Goal: Task Accomplishment & Management: Use online tool/utility

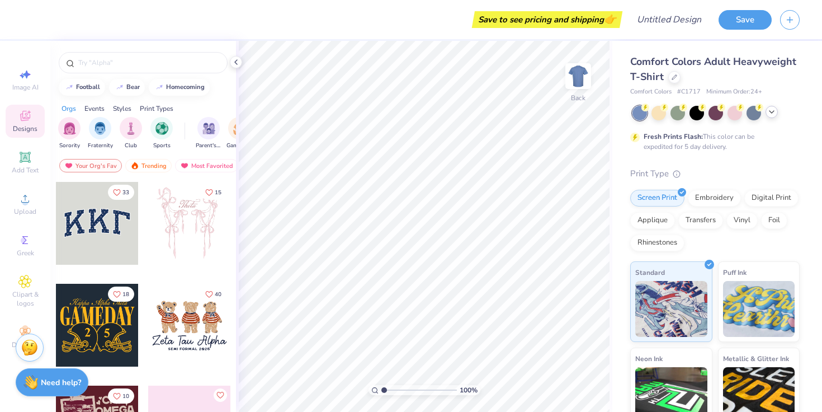
click at [773, 114] on icon at bounding box center [772, 111] width 9 height 9
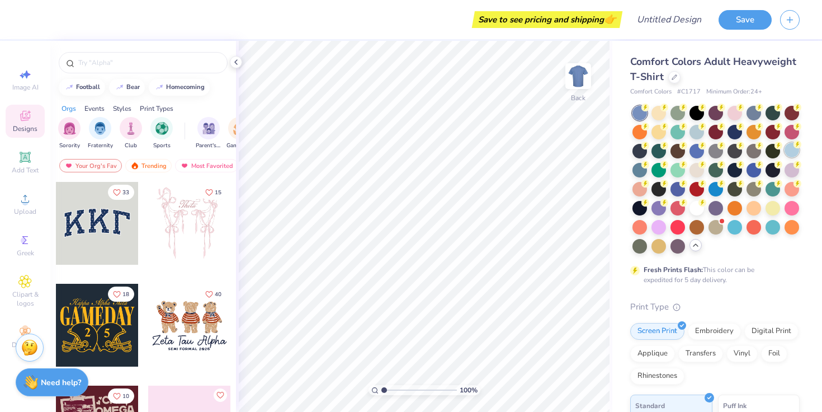
click at [791, 150] on div at bounding box center [792, 150] width 15 height 15
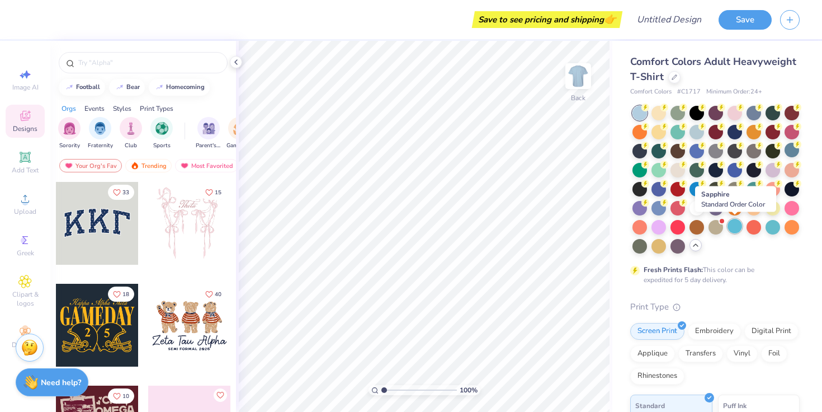
click at [738, 229] on div at bounding box center [735, 226] width 15 height 15
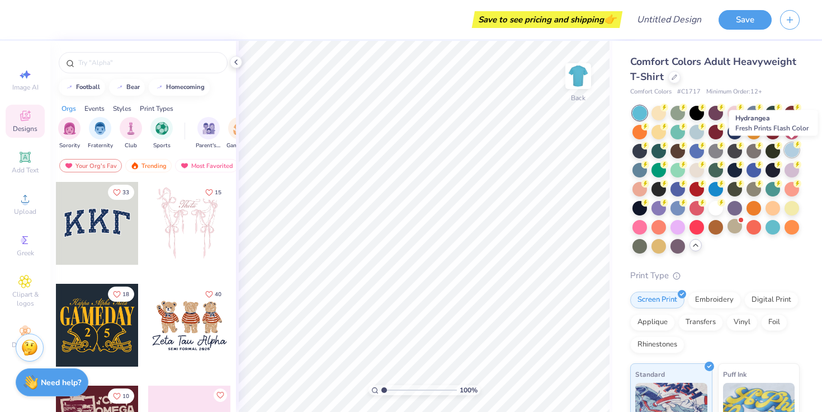
click at [787, 149] on div at bounding box center [792, 150] width 15 height 15
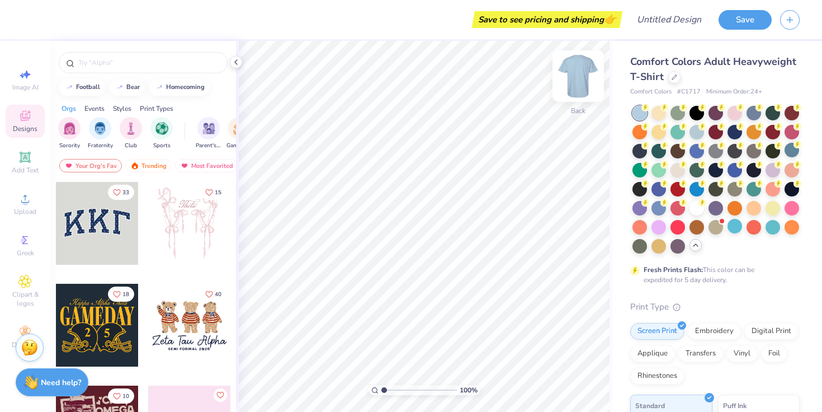
click at [580, 75] on img at bounding box center [578, 76] width 45 height 45
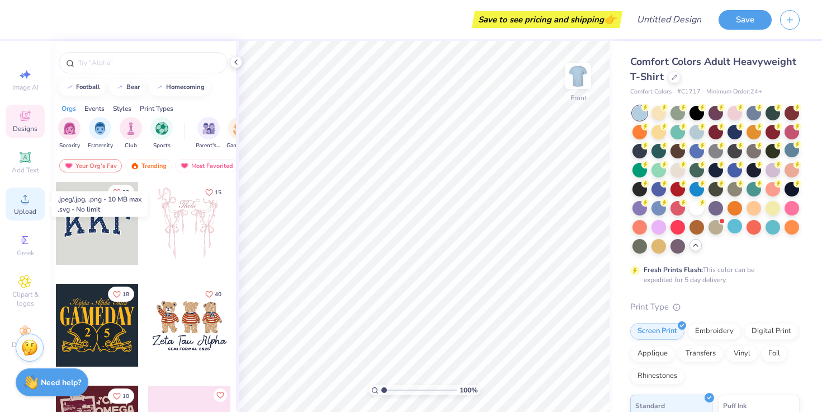
click at [32, 201] on div "Upload" at bounding box center [25, 203] width 39 height 33
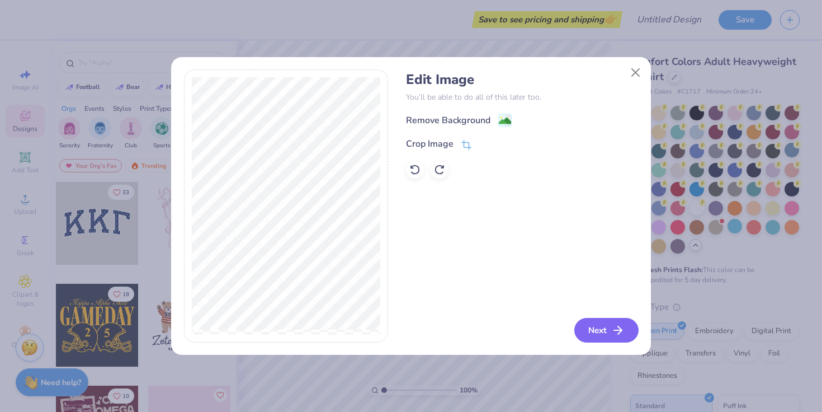
drag, startPoint x: 606, startPoint y: 332, endPoint x: 474, endPoint y: 65, distance: 298.0
click at [474, 65] on div "Edit Image You’ll be able to do all of this later too. Remove Background Crop I…" at bounding box center [411, 206] width 481 height 299
click at [503, 123] on image at bounding box center [505, 122] width 12 height 12
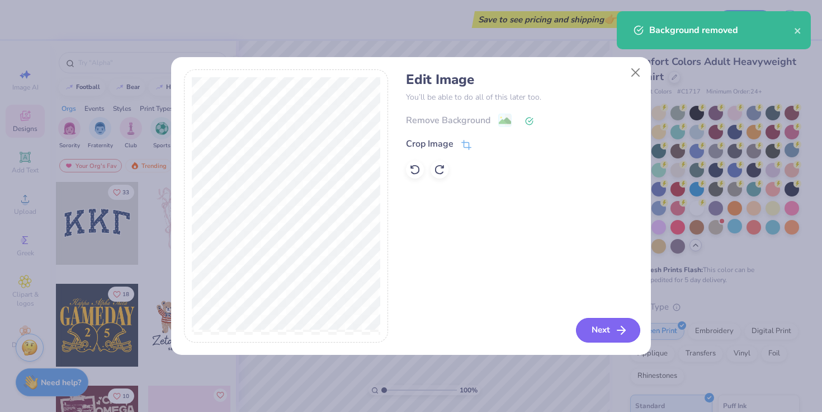
click at [597, 334] on button "Next" at bounding box center [608, 330] width 64 height 25
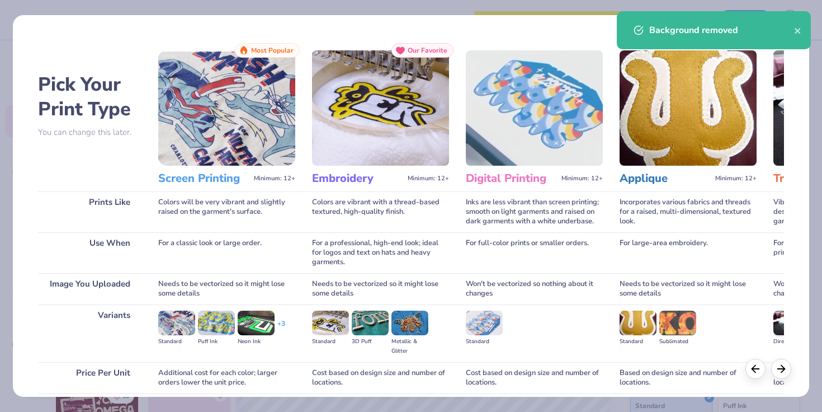
click at [240, 107] on img at bounding box center [226, 107] width 137 height 115
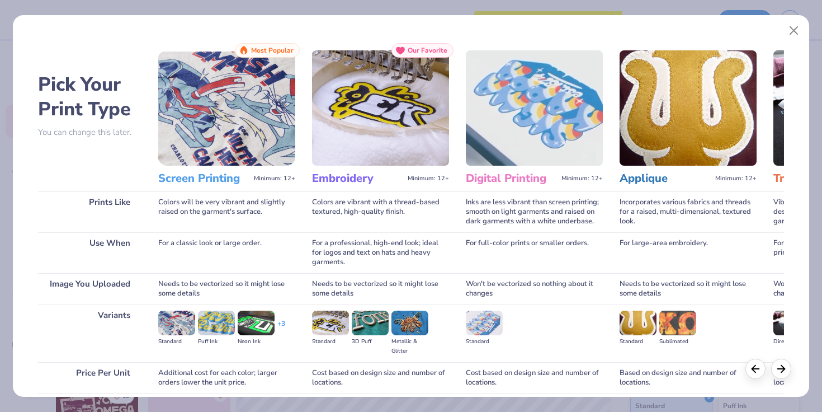
click at [214, 181] on h3 "Screen Printing" at bounding box center [203, 178] width 91 height 15
click at [244, 119] on img at bounding box center [226, 107] width 137 height 115
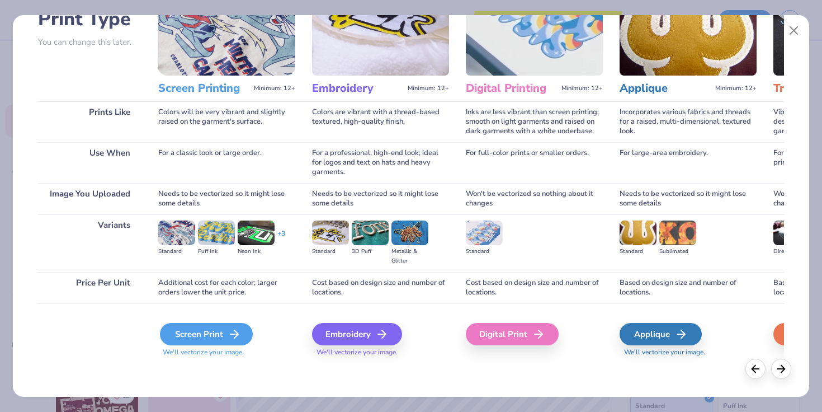
click at [199, 338] on div "Screen Print" at bounding box center [206, 334] width 93 height 22
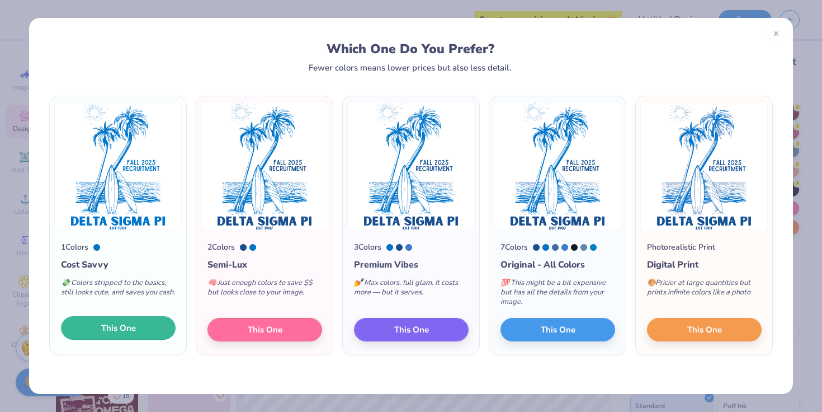
click at [152, 335] on button "This One" at bounding box center [118, 327] width 115 height 23
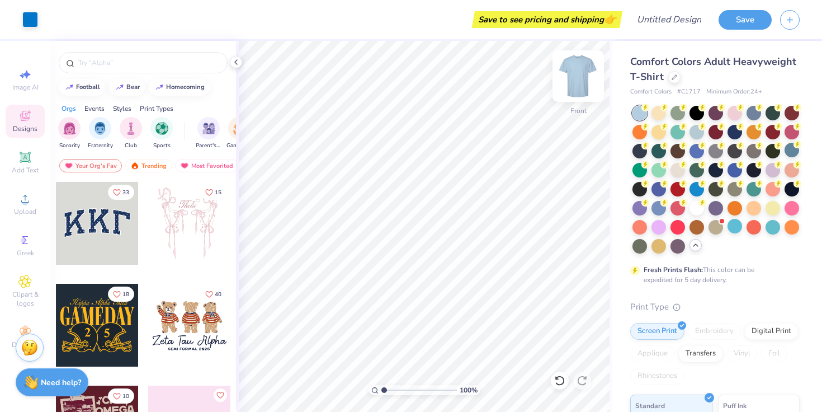
click at [582, 67] on img at bounding box center [578, 76] width 45 height 45
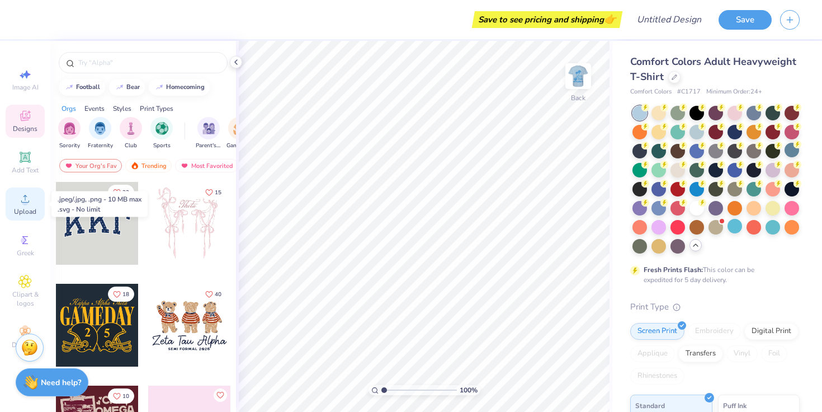
click at [19, 207] on span "Upload" at bounding box center [25, 211] width 22 height 9
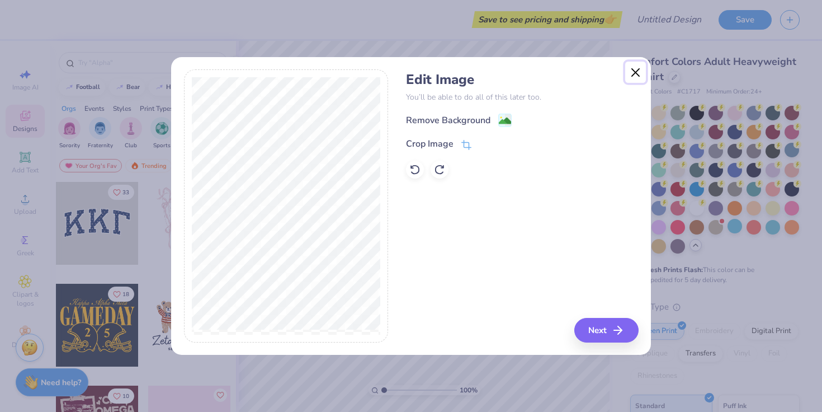
click at [639, 69] on button "Close" at bounding box center [635, 72] width 21 height 21
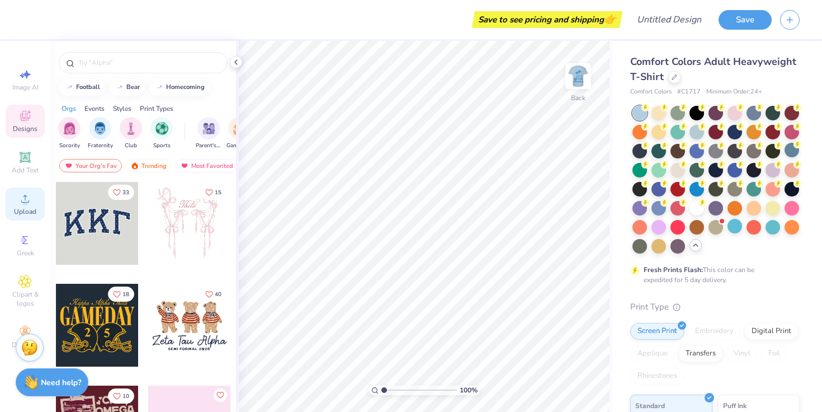
click at [30, 205] on div "Upload" at bounding box center [25, 203] width 39 height 33
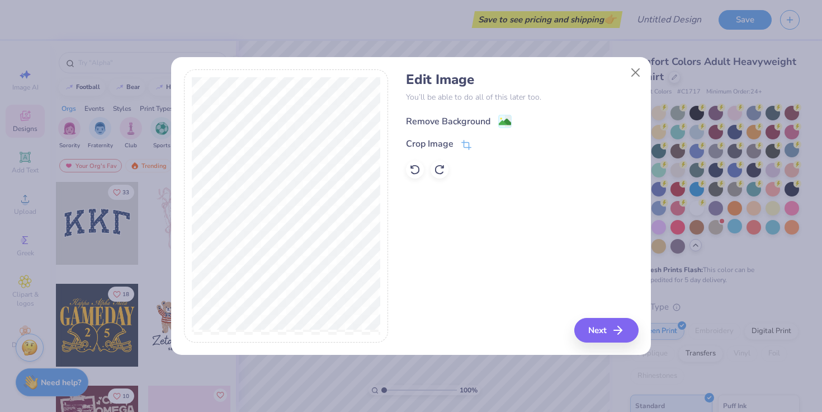
click at [468, 119] on div "Remove Background" at bounding box center [448, 121] width 84 height 13
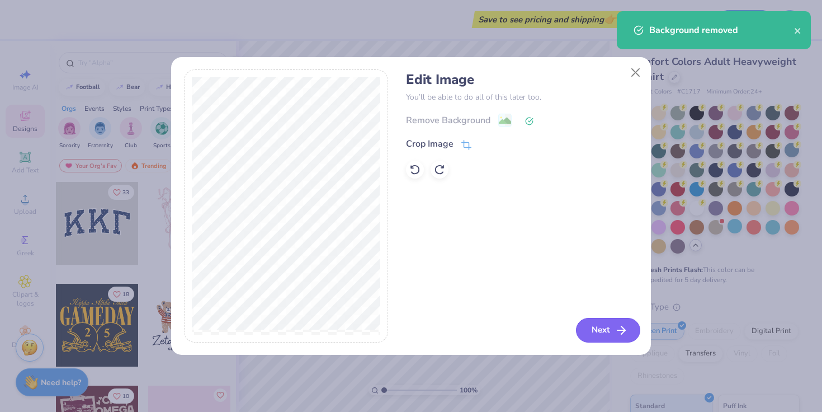
click at [609, 333] on button "Next" at bounding box center [608, 330] width 64 height 25
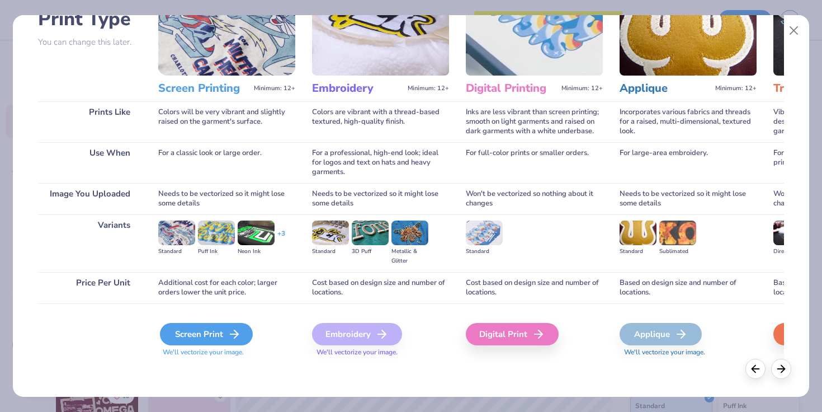
click at [223, 335] on div "Screen Print" at bounding box center [206, 334] width 93 height 22
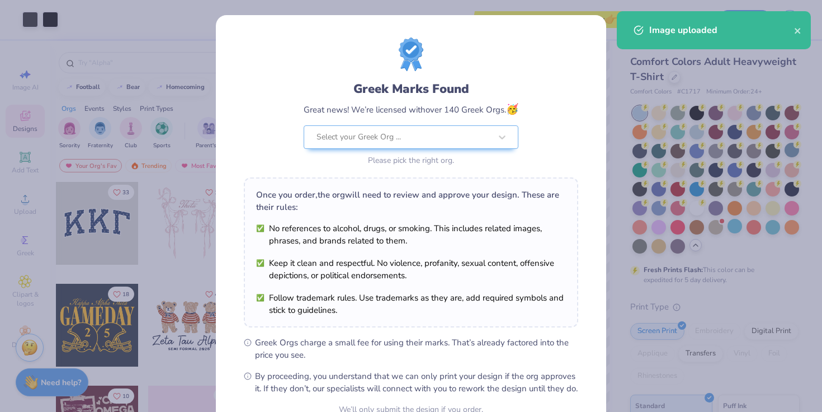
click at [618, 55] on div "Image uploaded" at bounding box center [714, 34] width 199 height 51
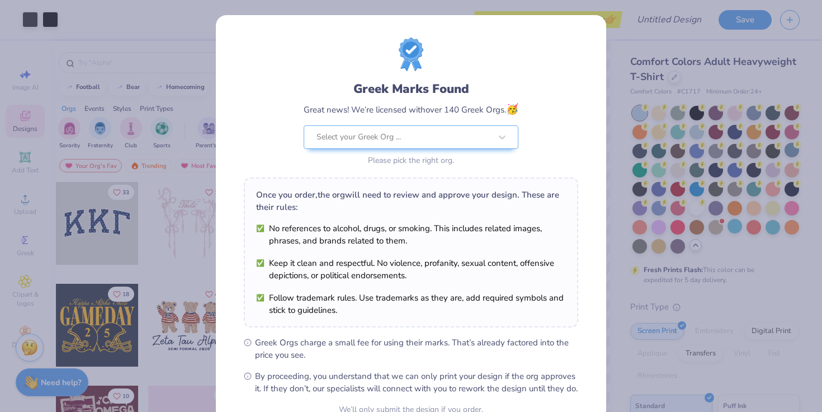
click at [616, 65] on div "Greek Marks Found Great news! We’re licensed with over 140 Greek Orgs. 🥳 Select…" at bounding box center [411, 206] width 822 height 412
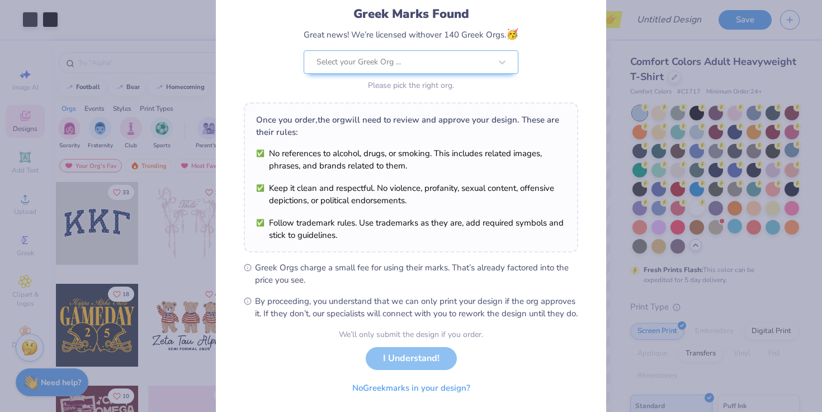
scroll to position [112, 0]
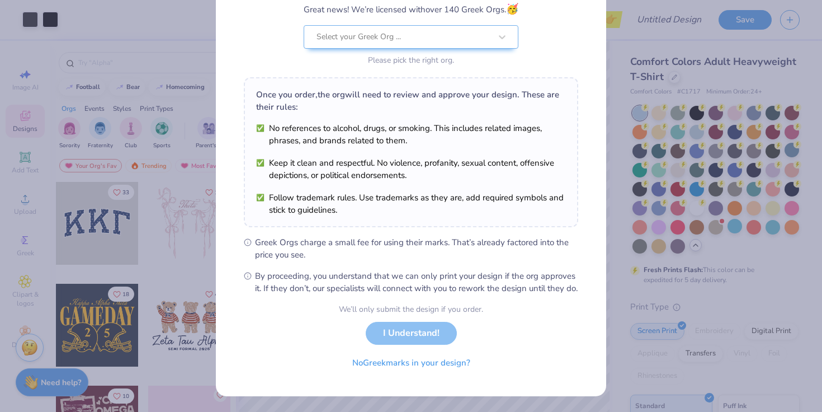
click at [434, 332] on div "We’ll only submit the design if you order. I Understand! No Greek marks in your…" at bounding box center [411, 338] width 144 height 70
click at [433, 341] on div "We’ll only submit the design if you order. I Understand! No Greek marks in your…" at bounding box center [411, 338] width 144 height 70
click at [432, 361] on button "No Greek marks in your design?" at bounding box center [411, 360] width 137 height 23
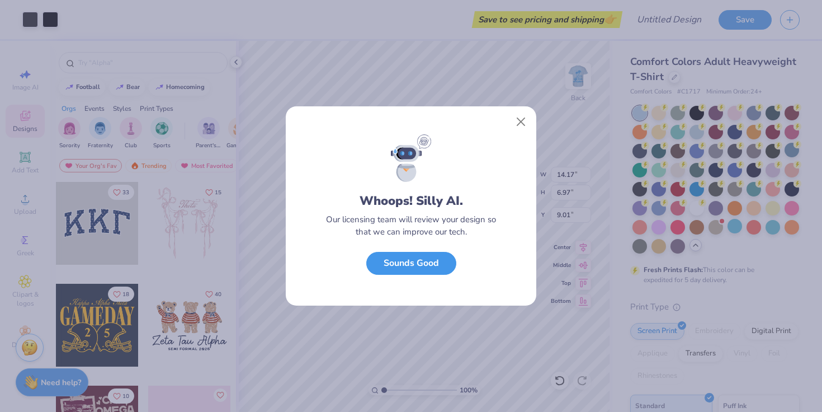
click at [446, 264] on button "Sounds Good" at bounding box center [411, 263] width 90 height 23
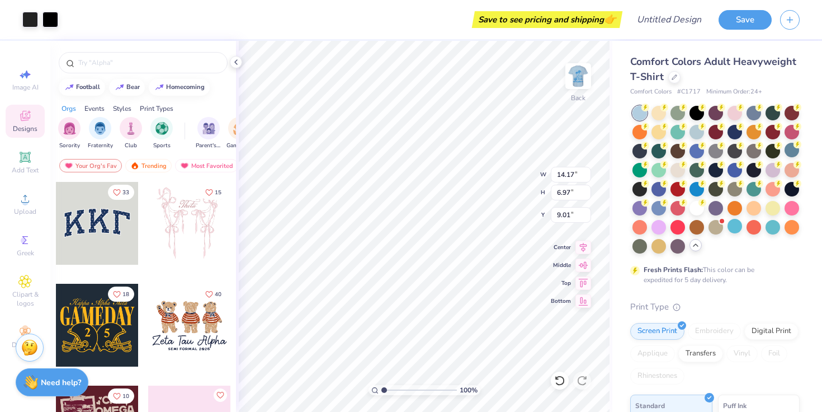
type input "4.00"
type input "1.97"
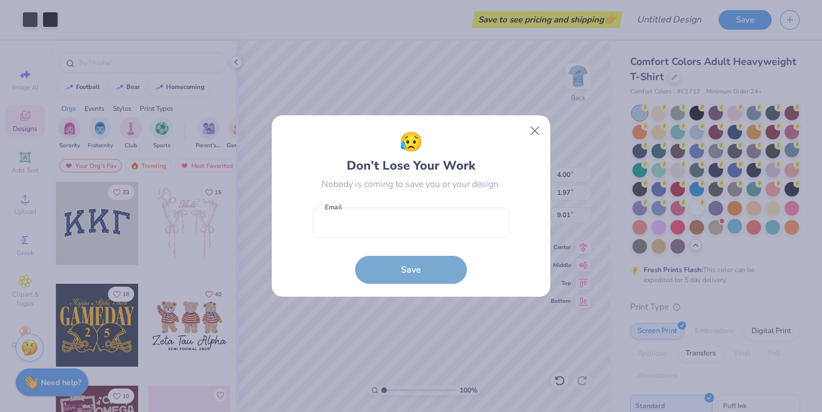
click at [488, 151] on body "Art colors Save to see pricing and shipping 👉 Design Title Save Image AI Design…" at bounding box center [411, 206] width 822 height 412
type input "3.82"
click at [446, 224] on input "email" at bounding box center [411, 223] width 197 height 31
type input "monniellov@gmail.com"
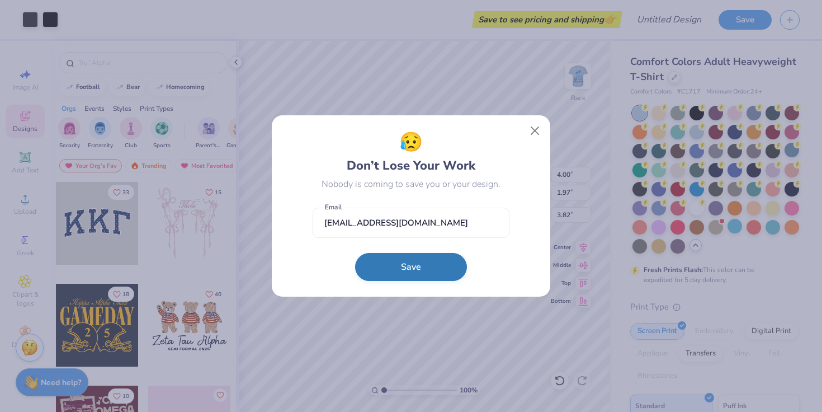
click at [424, 269] on button "Save" at bounding box center [411, 267] width 112 height 28
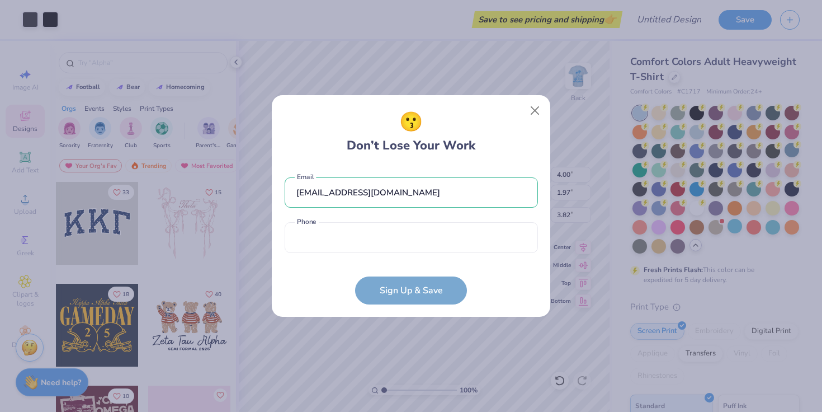
click at [422, 264] on form "monniellov@gmail.com Email Phone is a required field Phone Sign Up & Save" at bounding box center [411, 235] width 253 height 138
click at [422, 253] on div "monniellov@gmail.com Email Phone is a required field Phone" at bounding box center [411, 212] width 253 height 92
click at [414, 238] on input "tel" at bounding box center [411, 237] width 253 height 31
type input "(631) 746-7936"
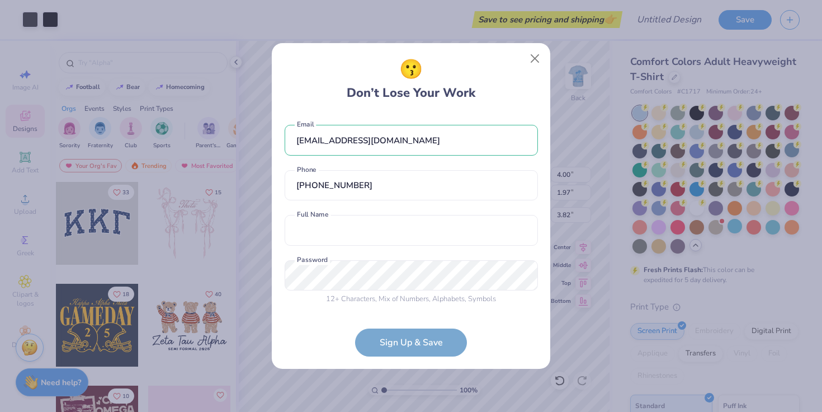
click at [375, 247] on div "monniellov@gmail.com Email (631) 746-7936 Phone Full Name is a required field F…" at bounding box center [411, 212] width 253 height 197
click at [375, 237] on input "text" at bounding box center [411, 230] width 253 height 31
type input "Vanessa Rose Monniello"
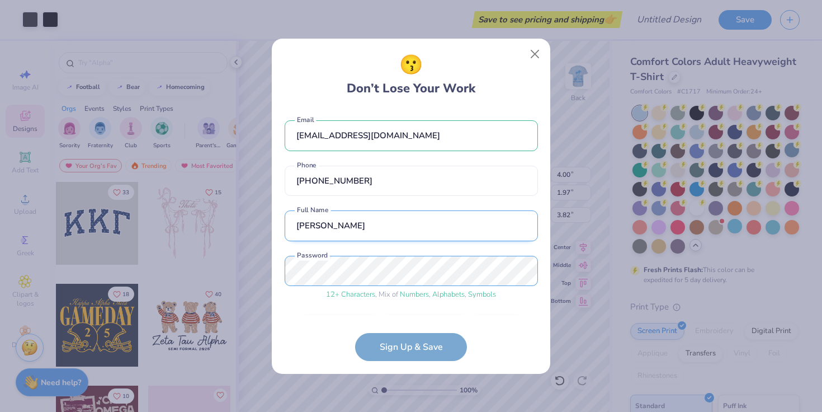
scroll to position [33, 0]
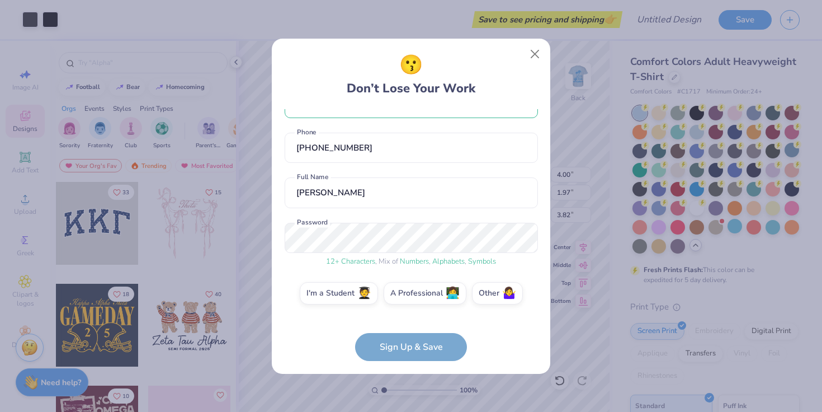
click at [410, 344] on form "monniellov@gmail.com Email (631) 746-7936 Phone Vanessa Rose Monniello Full Nam…" at bounding box center [411, 235] width 253 height 252
click at [426, 344] on form "monniellov@gmail.com Email (631) 746-7936 Phone Vanessa Rose Monniello Full Nam…" at bounding box center [411, 235] width 253 height 252
click at [420, 348] on form "monniellov@gmail.com Email (631) 746-7936 Phone Vanessa Rose Monniello Full Nam…" at bounding box center [411, 235] width 253 height 252
click at [426, 361] on div "😗 Don’t Lose Your Work monniellov@gmail.com Email (631) 746-7936 Phone Vanessa …" at bounding box center [411, 206] width 279 height 335
click at [365, 285] on span "🧑‍🎓" at bounding box center [364, 291] width 14 height 13
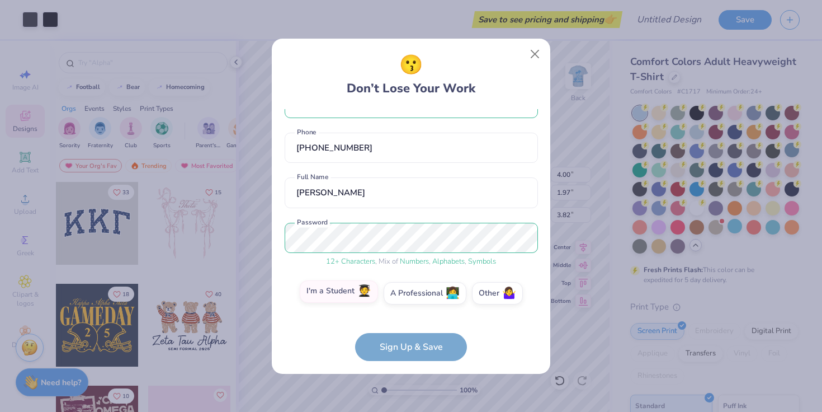
click at [408, 325] on input "I'm a Student 🧑‍🎓" at bounding box center [411, 328] width 7 height 7
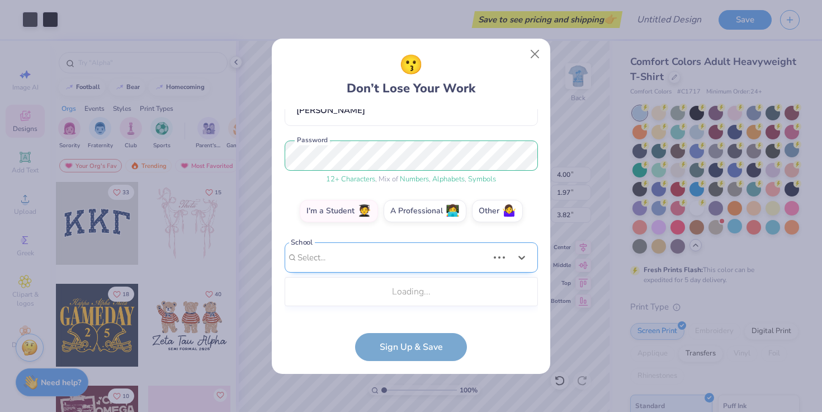
click at [393, 305] on div "Use Up and Down to choose options, press Enter to select the currently focused …" at bounding box center [411, 274] width 253 height 64
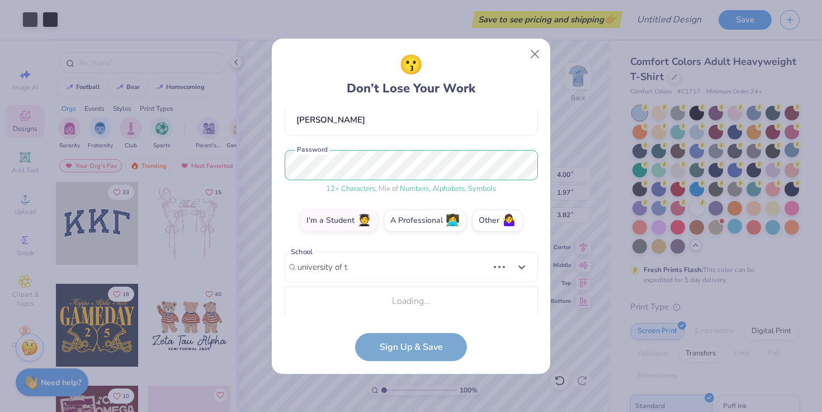
scroll to position [246, 0]
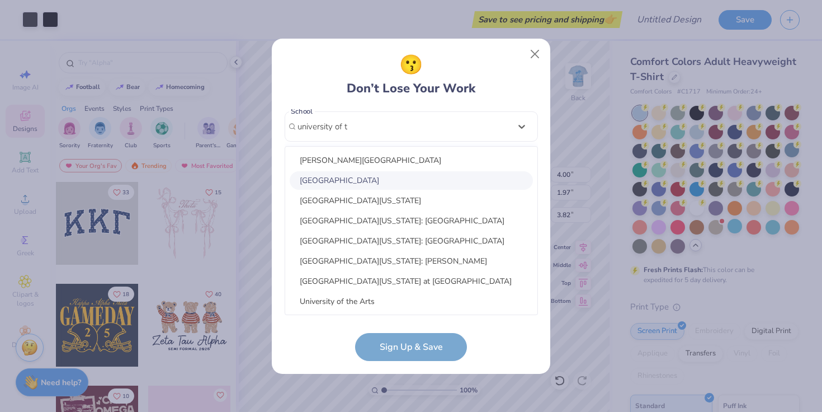
click at [403, 184] on div "University of Tampa" at bounding box center [411, 180] width 243 height 18
type input "university of t"
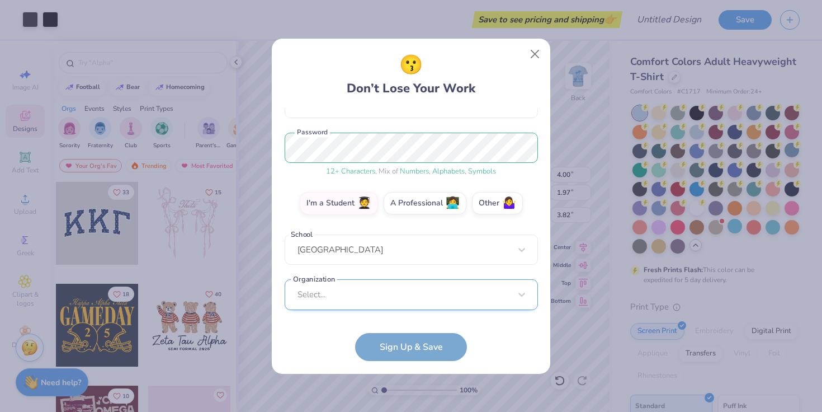
click at [387, 286] on div "Select..." at bounding box center [411, 294] width 253 height 31
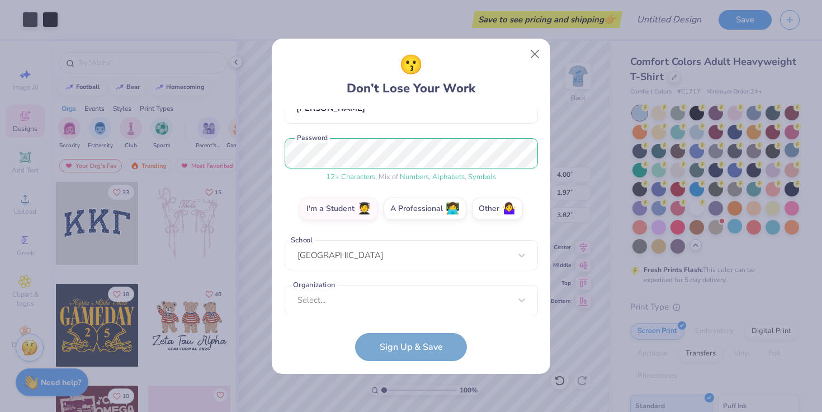
click at [363, 310] on div "Organization Select... Organization cannot be null" at bounding box center [411, 300] width 253 height 31
click at [363, 305] on div "Organization Select... Organization cannot be null" at bounding box center [411, 300] width 253 height 31
click at [525, 302] on div "Organization Select... Organization cannot be null" at bounding box center [411, 300] width 253 height 31
click at [424, 309] on div "Organization Select... Organization cannot be null" at bounding box center [411, 300] width 253 height 31
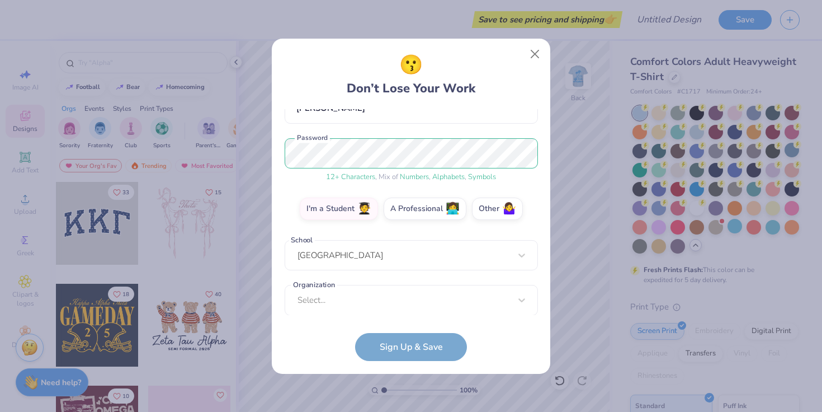
click at [524, 299] on div "Organization Select... Organization cannot be null" at bounding box center [411, 300] width 253 height 31
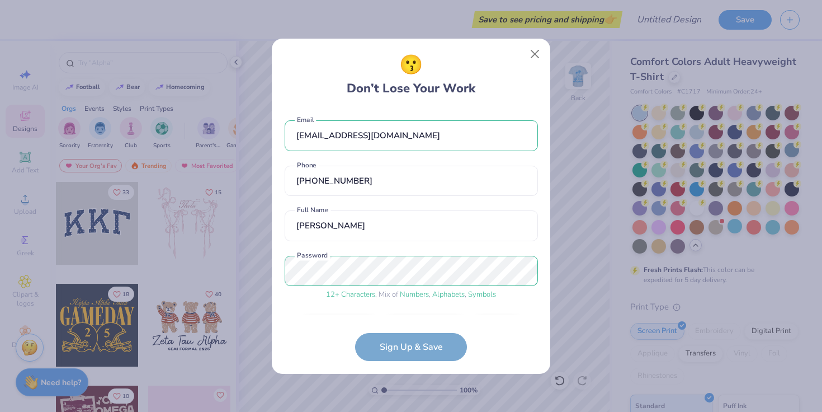
scroll to position [123, 0]
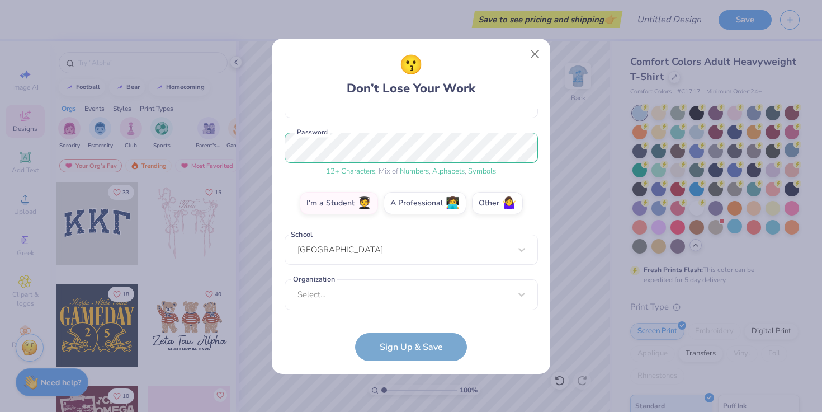
click at [300, 295] on div "Organization Select... Organization cannot be null" at bounding box center [411, 294] width 253 height 31
click at [530, 293] on div "Organization Select... Organization cannot be null" at bounding box center [411, 294] width 253 height 31
click at [367, 208] on span "🧑‍🎓" at bounding box center [364, 201] width 14 height 13
click at [408, 325] on input "I'm a Student 🧑‍🎓" at bounding box center [411, 328] width 7 height 7
click at [292, 305] on div "Organization Select... Organization cannot be null" at bounding box center [411, 294] width 253 height 31
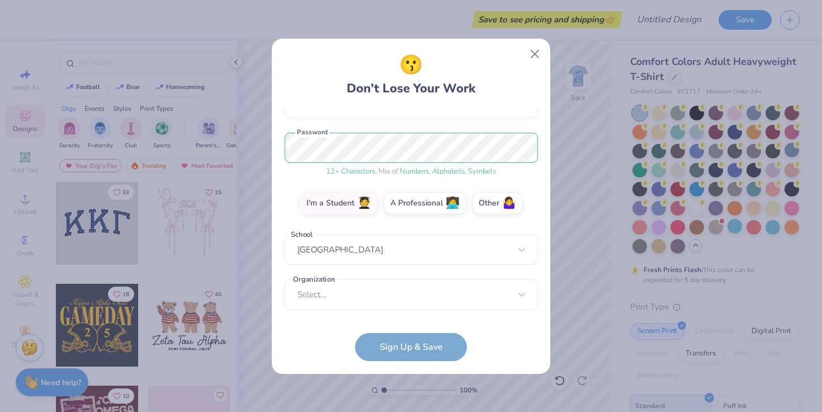
click at [331, 289] on div "Organization Select... Organization cannot be null" at bounding box center [411, 294] width 253 height 31
click at [340, 300] on div "Organization Select... Organization cannot be null" at bounding box center [411, 294] width 253 height 31
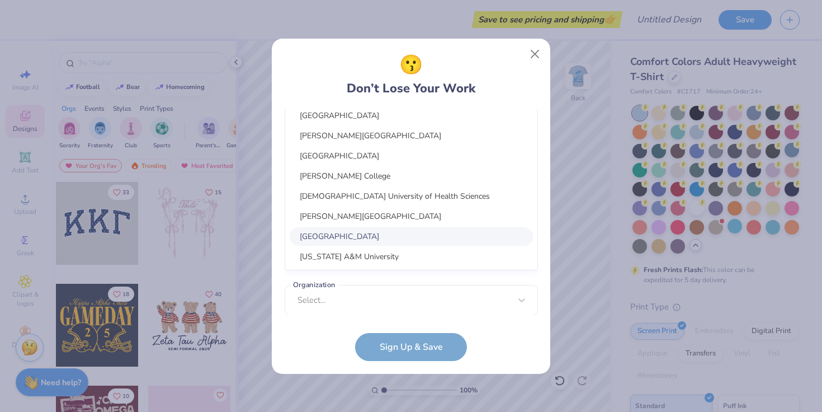
click at [464, 238] on div "option focused, 7 of 30. 30 results available. Use Up and Down to choose option…" at bounding box center [411, 169] width 253 height 204
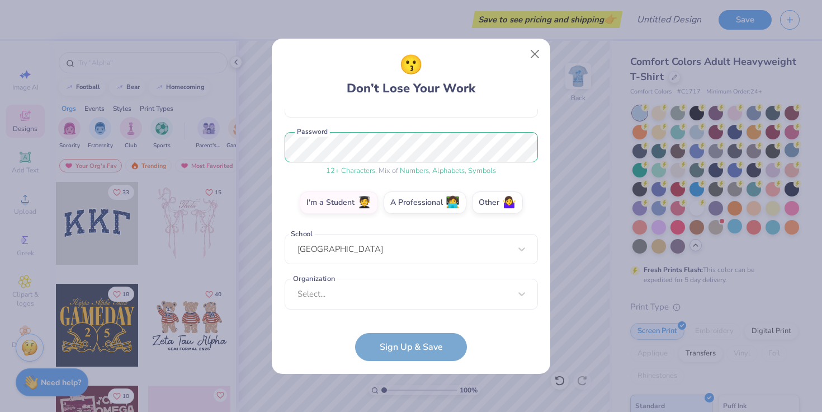
click at [302, 337] on form "monniellov@gmail.com Email (631) 746-7936 Phone Vanessa Rose Monniello Full Nam…" at bounding box center [411, 235] width 253 height 252
click at [332, 314] on div "monniellov@gmail.com Email (631) 746-7936 Phone Vanessa Rose Monniello Full Nam…" at bounding box center [411, 212] width 253 height 206
click at [347, 277] on div "monniellov@gmail.com Email (631) 746-7936 Phone Vanessa Rose Monniello Full Nam…" at bounding box center [411, 212] width 253 height 206
click at [342, 288] on div "Organization Select... Organization cannot be null" at bounding box center [411, 294] width 253 height 31
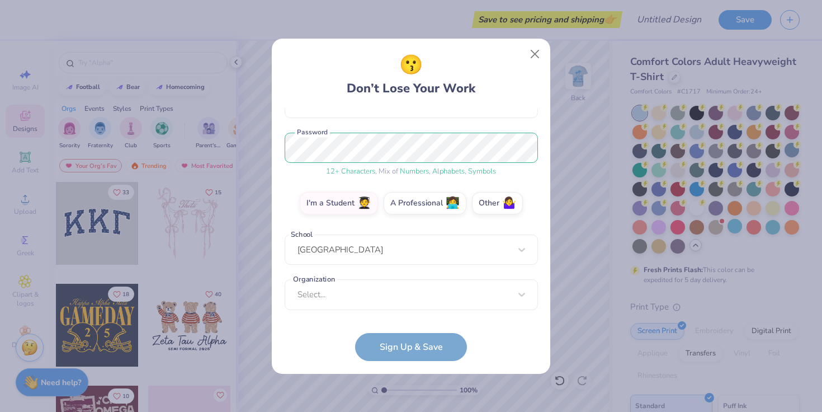
click at [415, 342] on form "monniellov@gmail.com Email (631) 746-7936 Phone Vanessa Rose Monniello Full Nam…" at bounding box center [411, 235] width 253 height 252
click at [536, 54] on button "Close" at bounding box center [535, 53] width 21 height 21
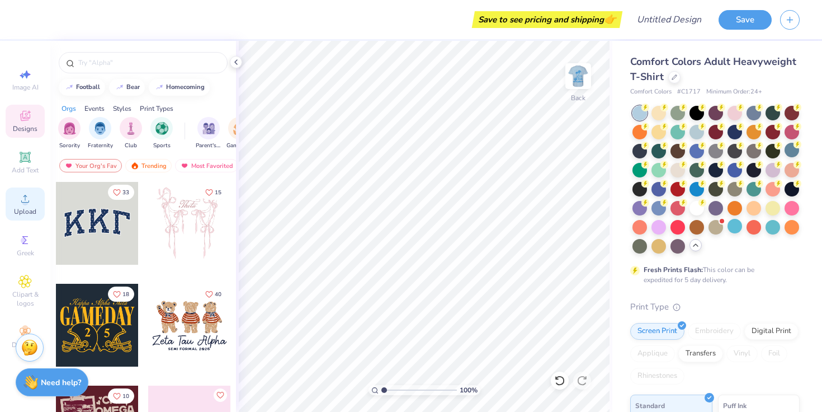
click at [23, 205] on circle at bounding box center [25, 202] width 6 height 6
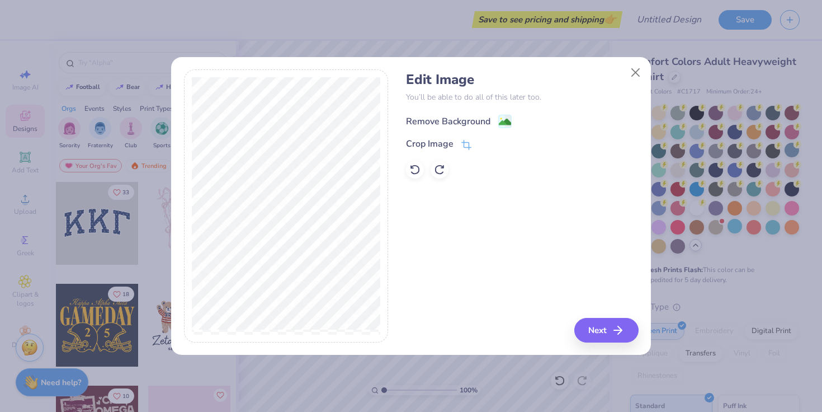
click at [483, 120] on div "Remove Background" at bounding box center [448, 121] width 84 height 13
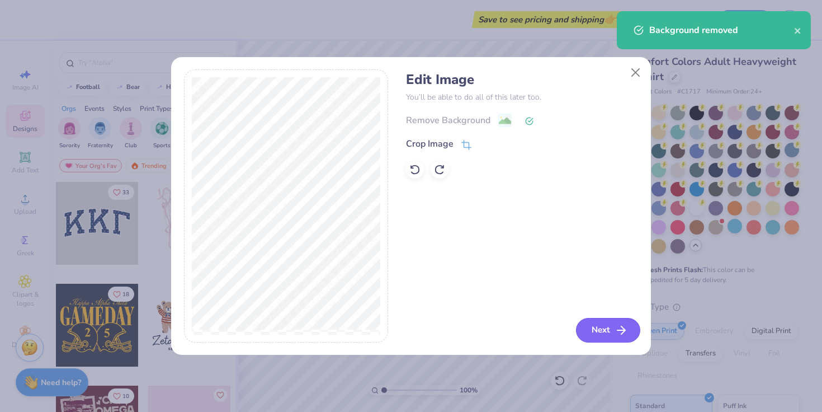
click at [608, 327] on button "Next" at bounding box center [608, 330] width 64 height 25
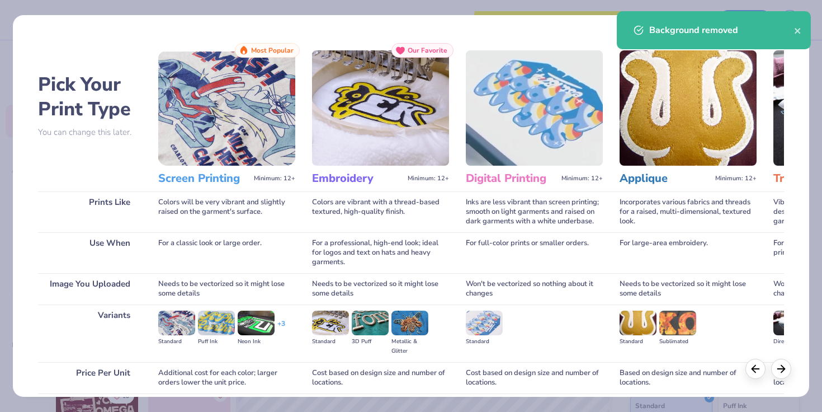
scroll to position [90, 0]
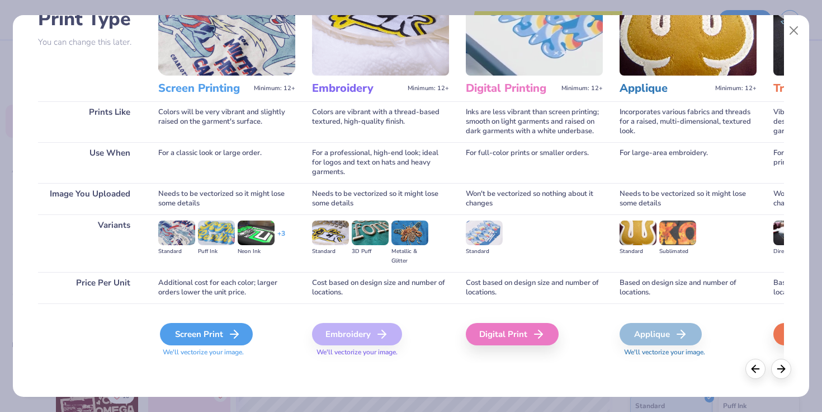
click at [203, 340] on div "Screen Print" at bounding box center [206, 334] width 93 height 22
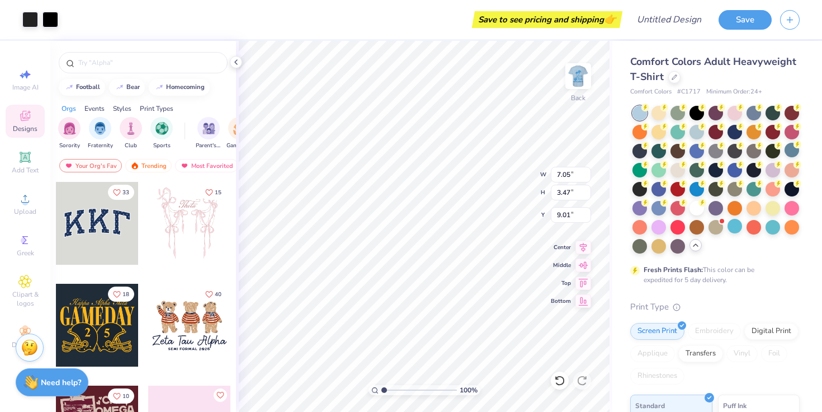
type input "7.05"
type input "3.47"
type input "4.33"
type input "2.13"
type input "3.00"
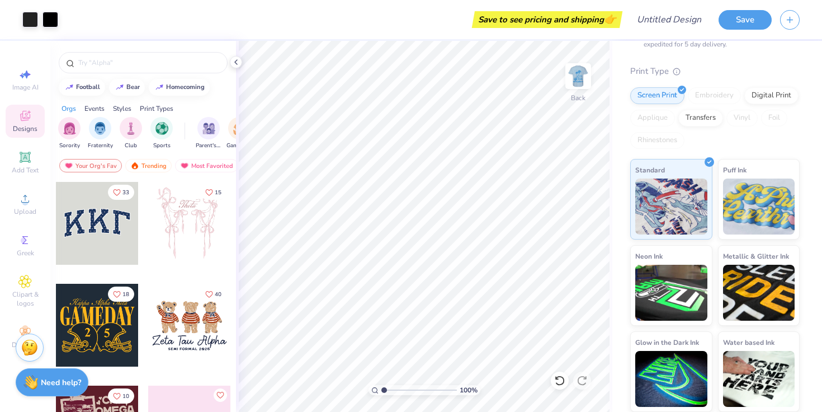
scroll to position [0, 0]
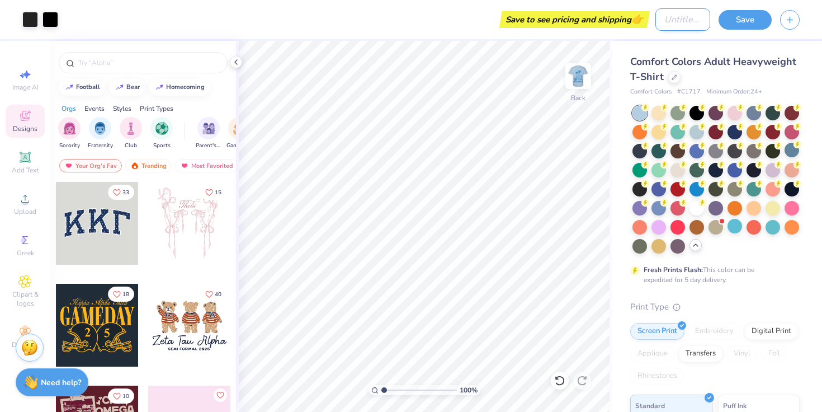
click at [675, 18] on input "Design Title" at bounding box center [683, 19] width 55 height 22
type input "version 1"
click at [746, 22] on button "Save" at bounding box center [745, 18] width 53 height 20
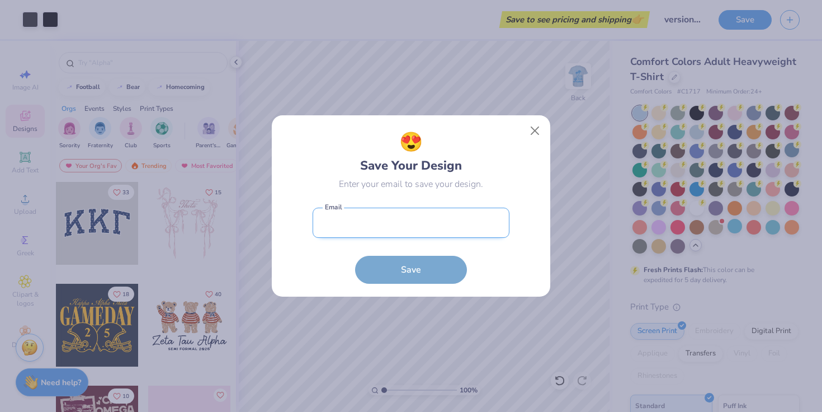
click at [413, 222] on input "email" at bounding box center [411, 223] width 197 height 31
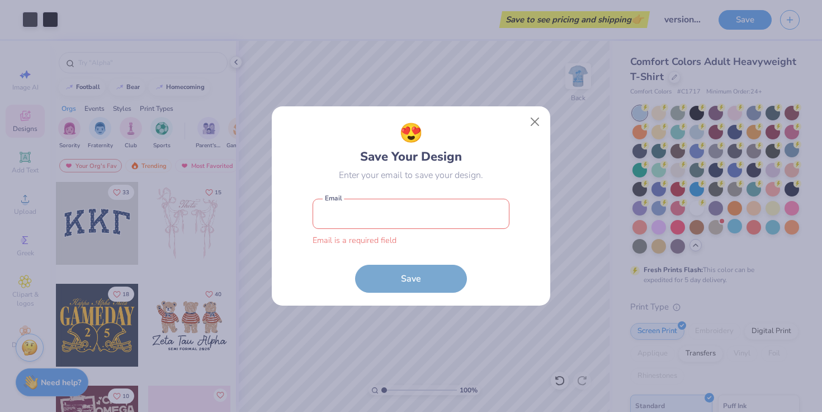
type input "monniellov@gmail.com"
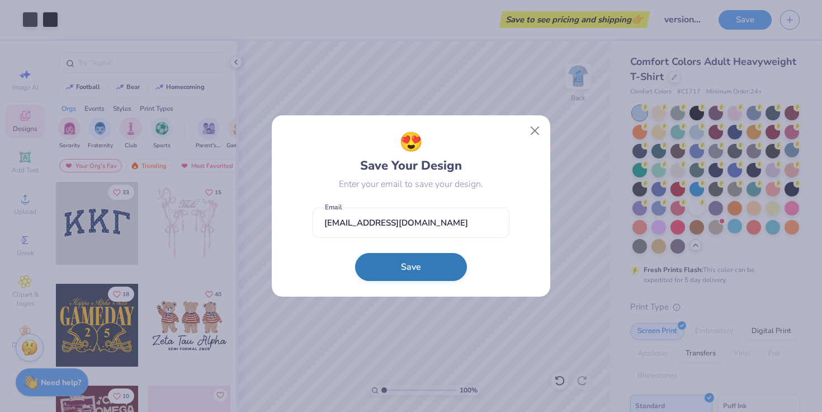
click at [401, 265] on button "Save" at bounding box center [411, 267] width 112 height 28
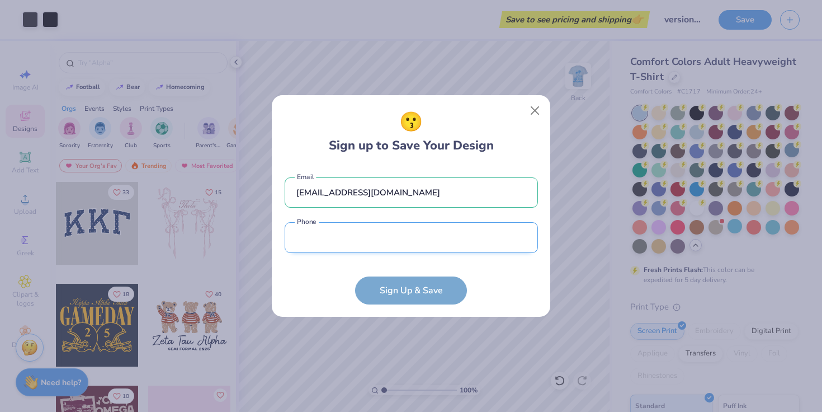
click at [416, 229] on input "tel" at bounding box center [411, 237] width 253 height 31
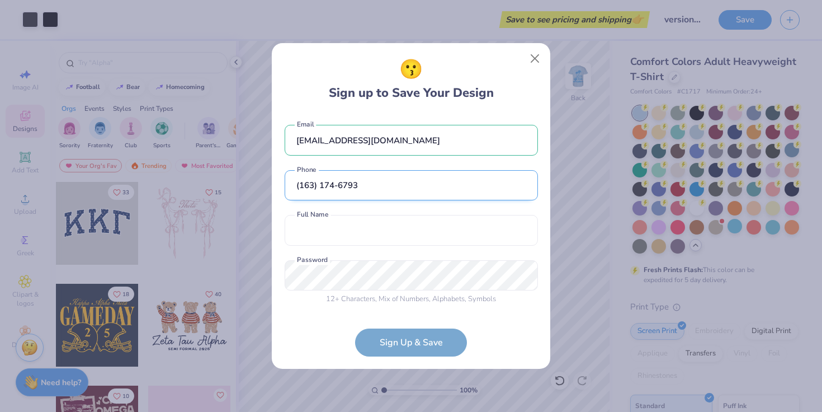
click at [429, 200] on input "(163) 174-6793" at bounding box center [411, 185] width 253 height 31
type input "(631) 746-7936"
click at [408, 242] on input "text" at bounding box center [411, 230] width 253 height 31
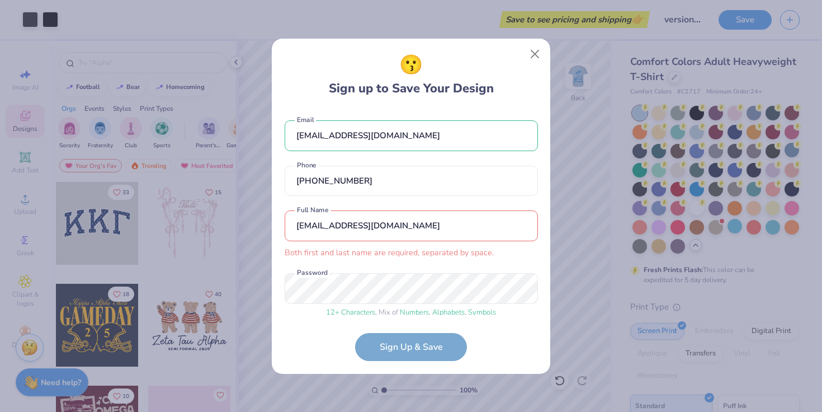
scroll to position [8, 0]
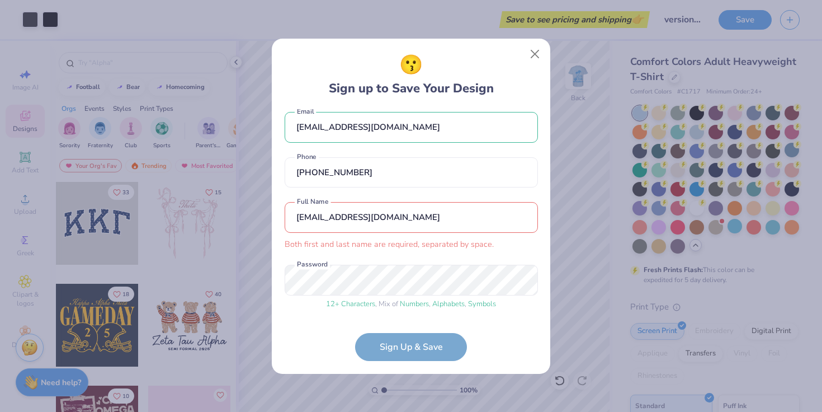
click at [418, 231] on input "monniellov@gmail.com" at bounding box center [411, 217] width 253 height 31
type input "Vanessa Rose Monniello"
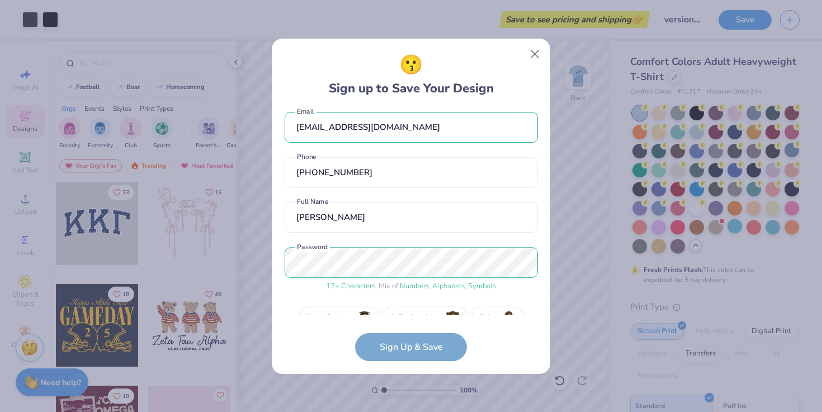
click at [404, 343] on form "monniellov@gmail.com Email (631) 746-7936 Phone Vanessa Rose Monniello Full Nam…" at bounding box center [411, 235] width 253 height 252
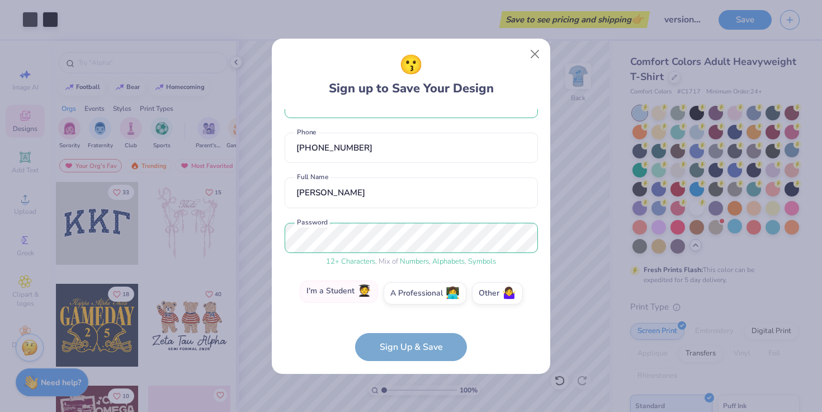
click at [360, 293] on label "I'm a Student 🧑‍🎓" at bounding box center [339, 291] width 78 height 22
click at [408, 325] on input "I'm a Student 🧑‍🎓" at bounding box center [411, 328] width 7 height 7
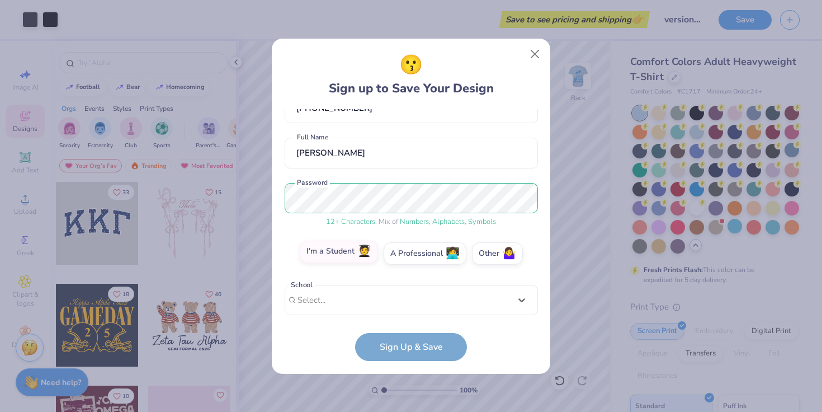
click at [360, 293] on div "option focused, 8 of 30. 30 results available. Use Up and Down to choose option…" at bounding box center [411, 387] width 253 height 204
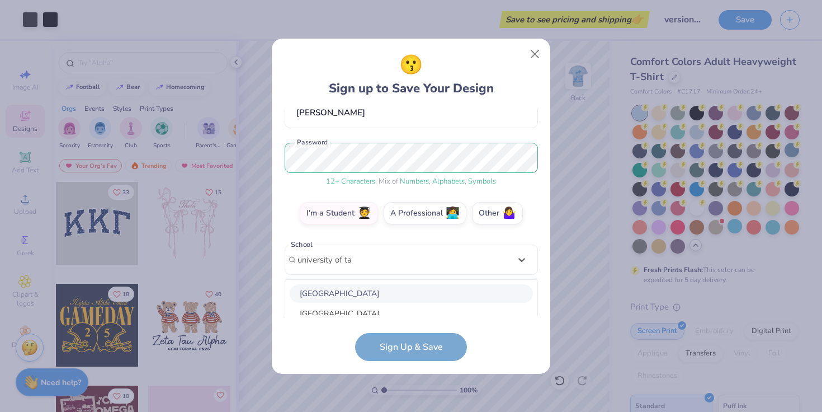
scroll to position [251, 0]
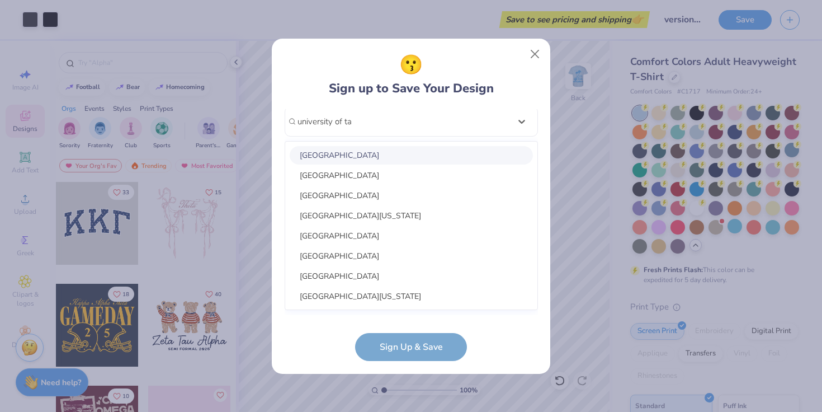
click at [404, 157] on div "University of Tampa" at bounding box center [411, 155] width 243 height 18
type input "university of ta"
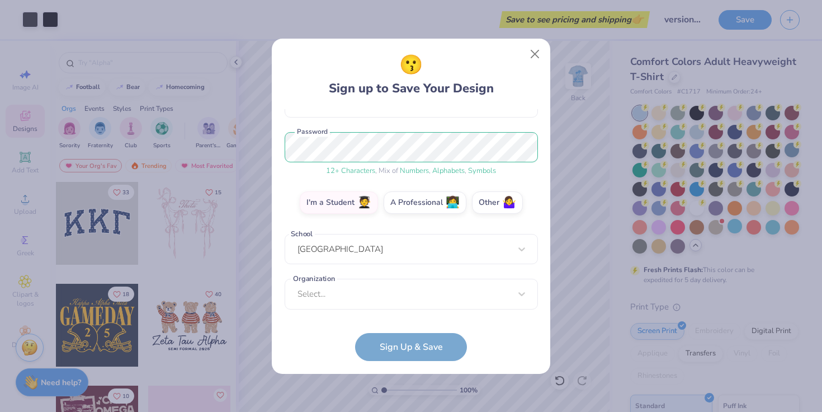
scroll to position [123, 0]
click at [381, 285] on div "Select..." at bounding box center [411, 294] width 253 height 31
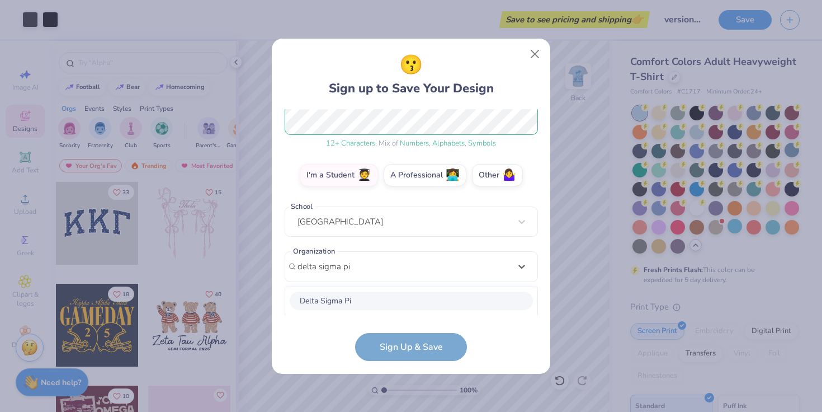
scroll to position [291, 0]
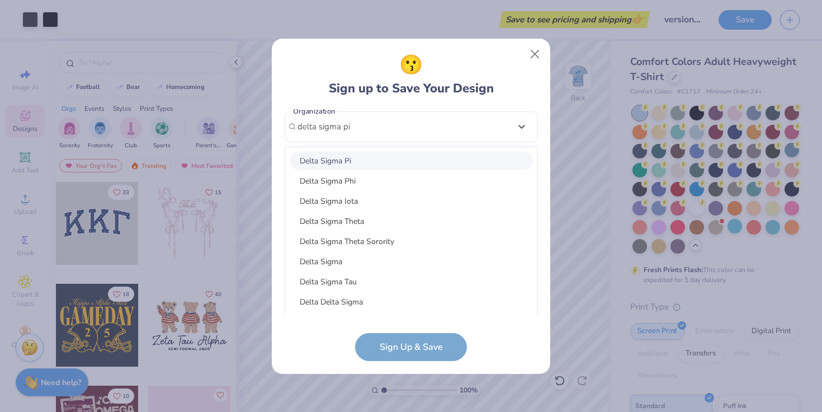
click at [380, 159] on div "Delta Sigma Pi" at bounding box center [411, 161] width 243 height 18
type input "delta sigma pi"
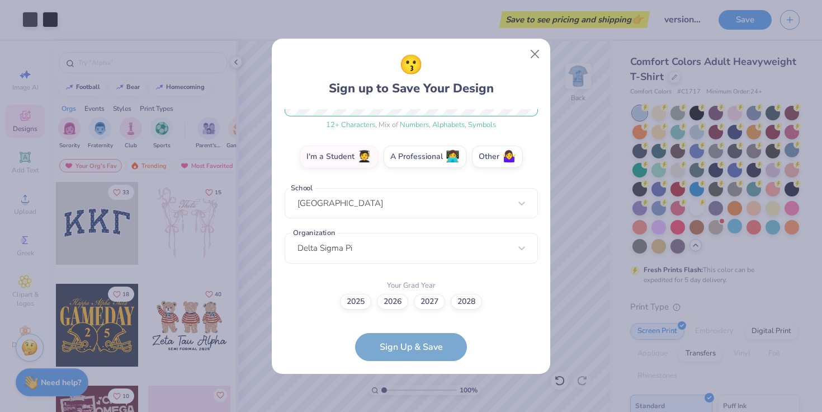
scroll to position [169, 0]
click at [384, 302] on label "2026" at bounding box center [392, 301] width 31 height 16
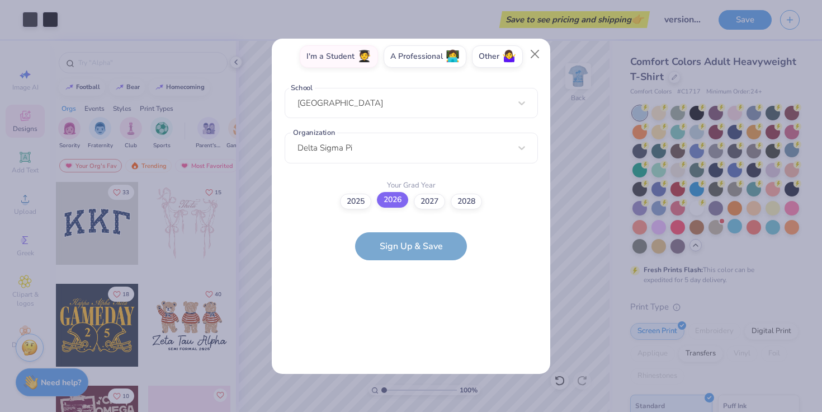
scroll to position [0, 0]
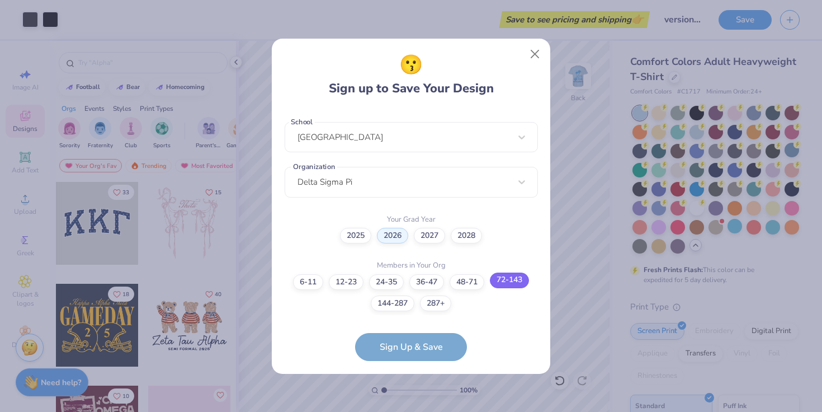
click at [507, 285] on label "72-143" at bounding box center [509, 280] width 39 height 16
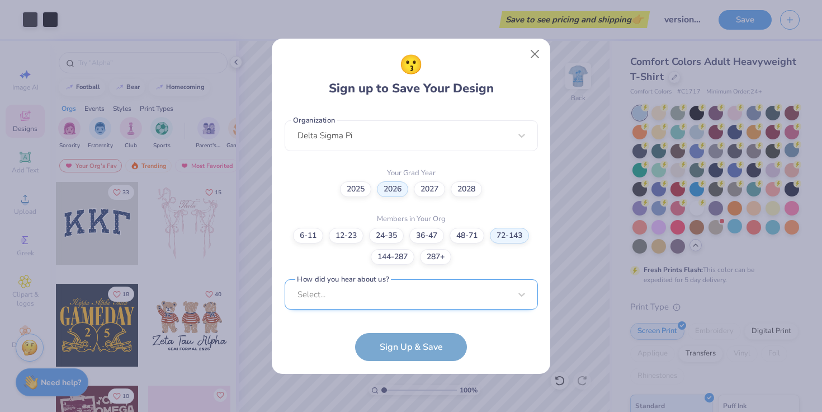
click at [472, 289] on div "Select..." at bounding box center [411, 294] width 253 height 31
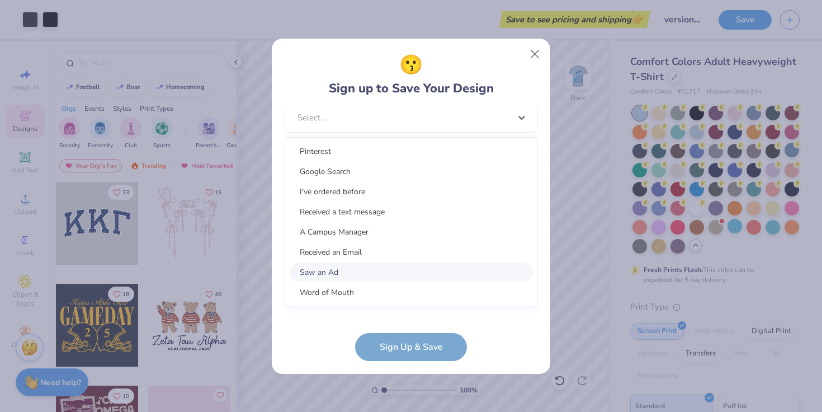
scroll to position [449, 0]
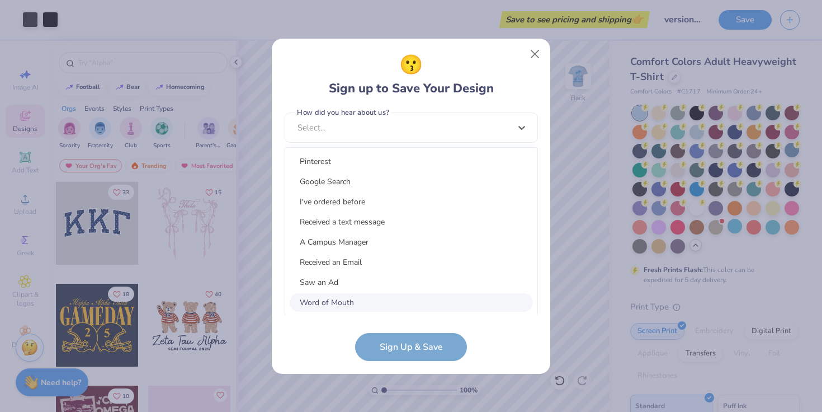
click at [465, 307] on div "Word of Mouth" at bounding box center [411, 302] width 243 height 18
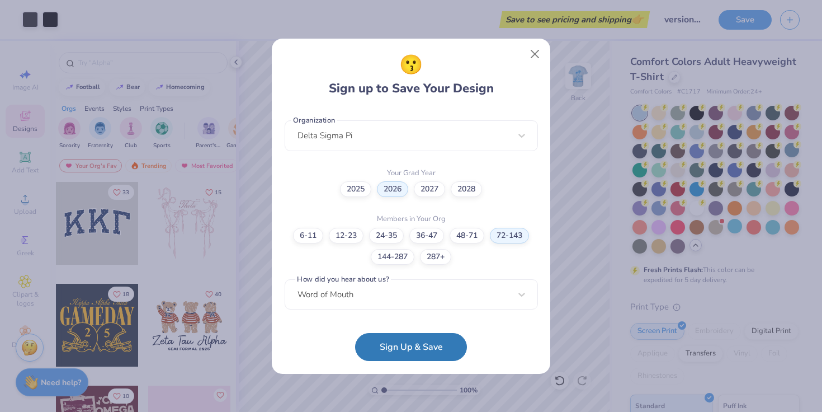
scroll to position [281, 0]
click at [445, 343] on button "Sign Up & Save" at bounding box center [411, 344] width 112 height 28
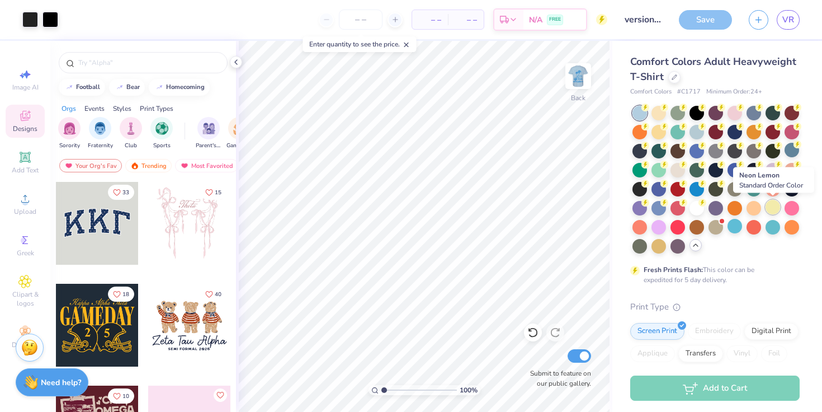
click at [772, 211] on div at bounding box center [773, 207] width 15 height 15
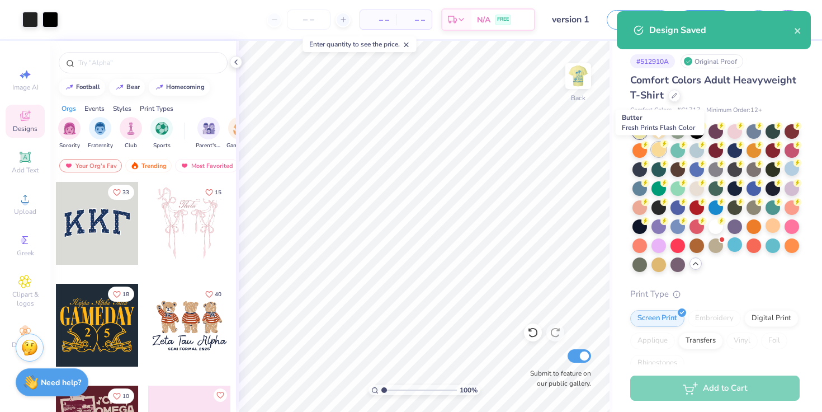
click at [655, 147] on div at bounding box center [659, 149] width 15 height 15
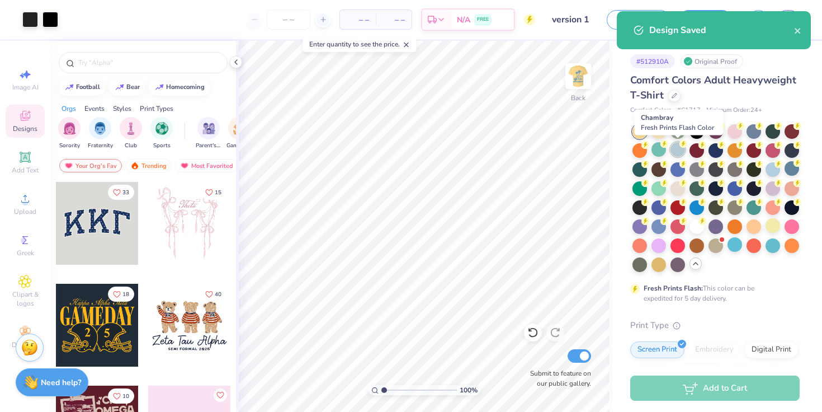
click at [672, 150] on div at bounding box center [678, 149] width 15 height 15
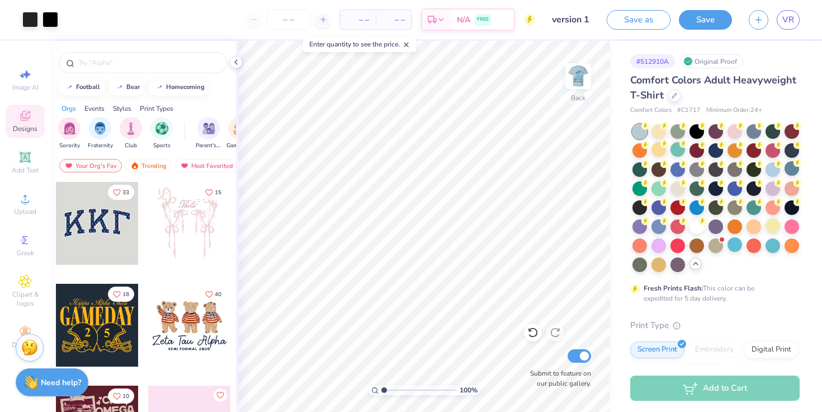
click at [769, 165] on div at bounding box center [773, 169] width 15 height 15
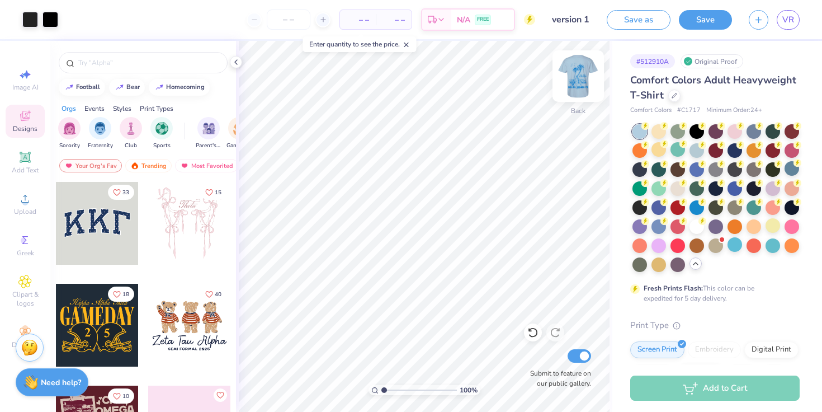
click at [581, 90] on img at bounding box center [578, 76] width 45 height 45
click at [686, 24] on button "Save" at bounding box center [705, 18] width 53 height 20
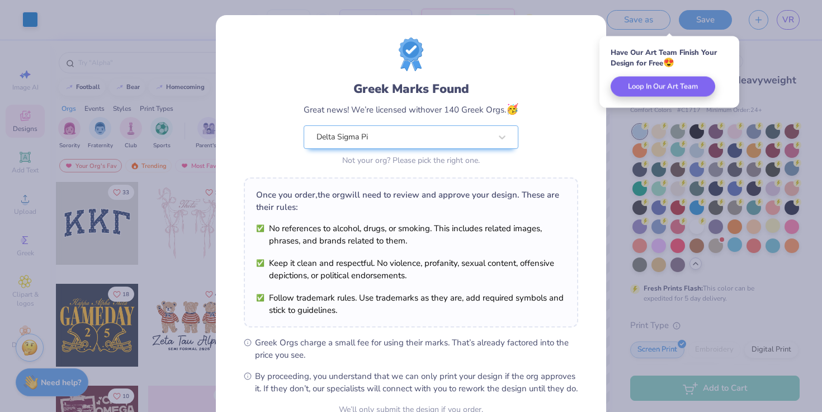
scroll to position [112, 0]
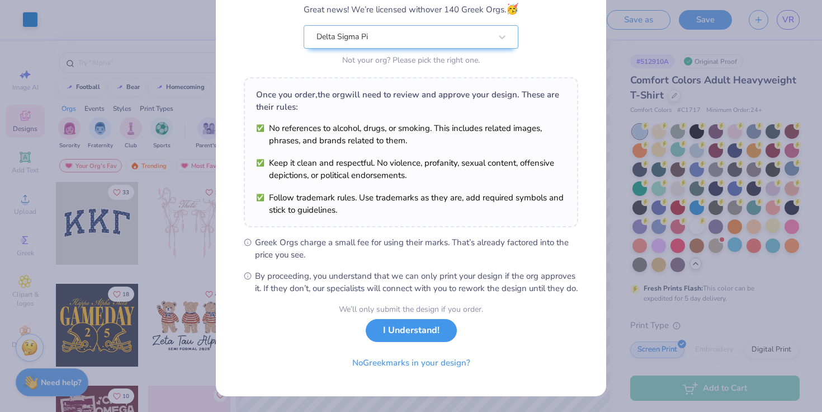
click at [439, 327] on button "I Understand!" at bounding box center [411, 330] width 91 height 23
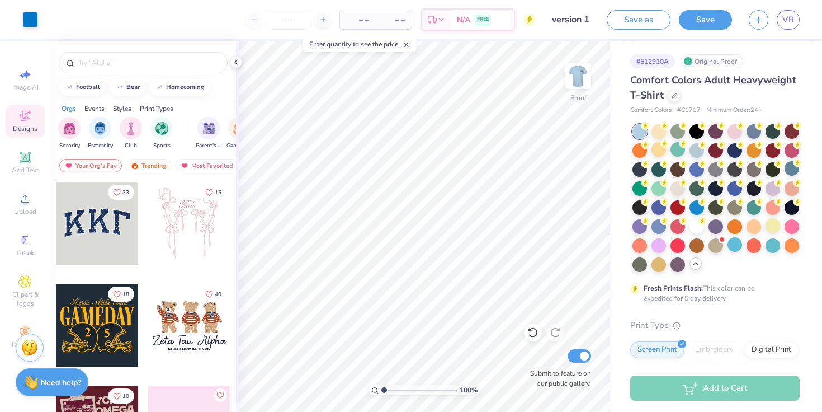
scroll to position [0, 0]
click at [759, 18] on line "button" at bounding box center [759, 18] width 0 height 6
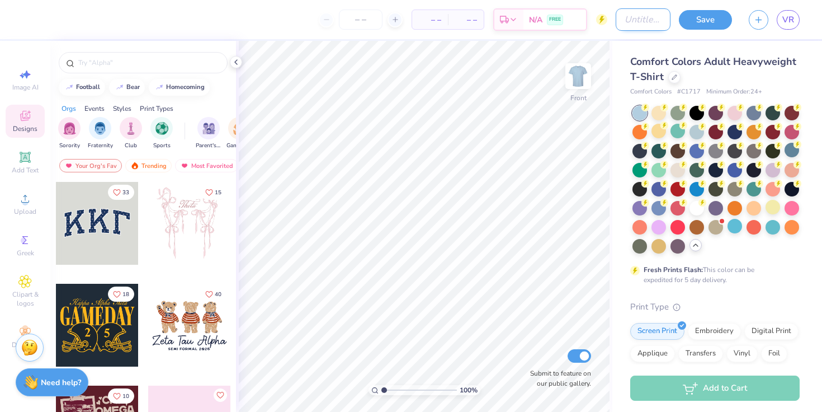
click at [619, 20] on input "Design Title" at bounding box center [643, 19] width 55 height 22
type input "version2"
click at [21, 208] on span "Upload" at bounding box center [25, 211] width 22 height 9
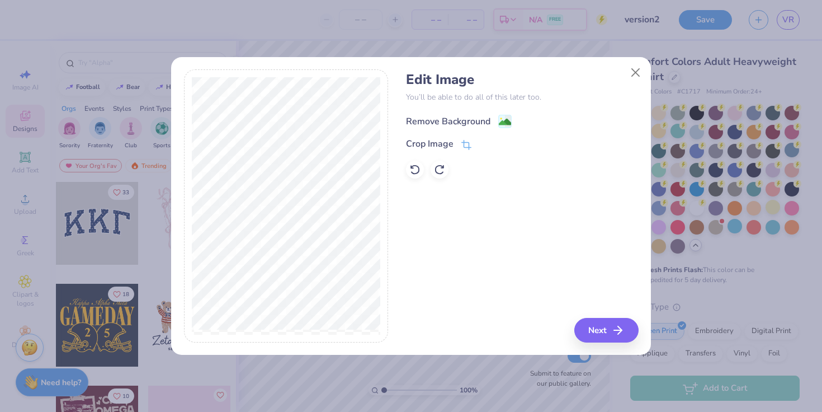
click at [474, 113] on div "Remove Background" at bounding box center [522, 120] width 232 height 14
click at [445, 115] on div "Remove Background" at bounding box center [448, 121] width 84 height 13
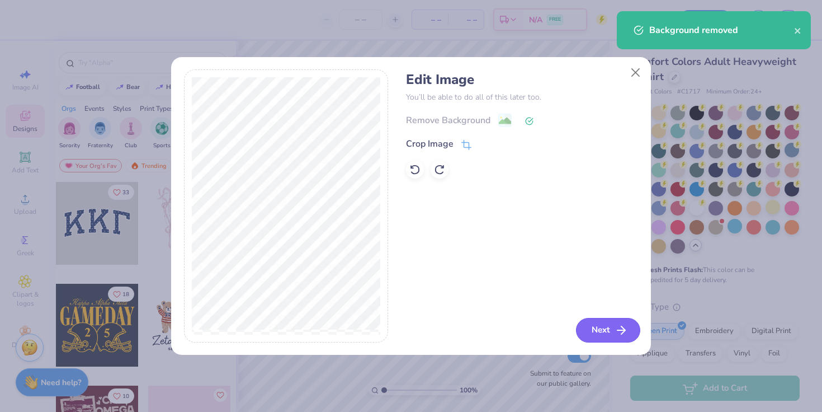
click at [619, 321] on button "Next" at bounding box center [608, 330] width 64 height 25
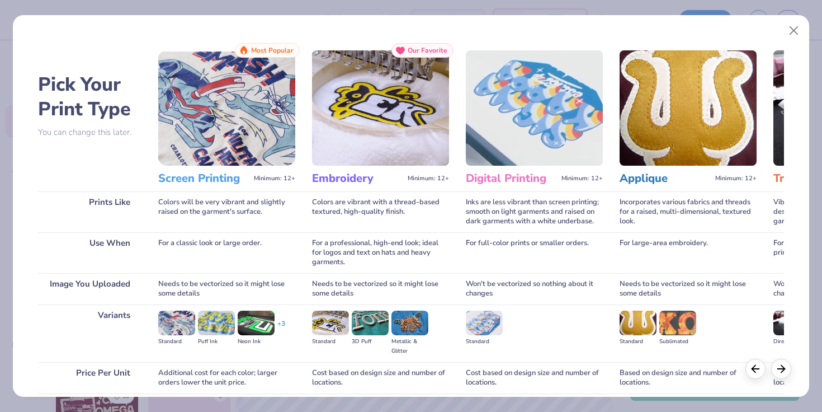
scroll to position [90, 0]
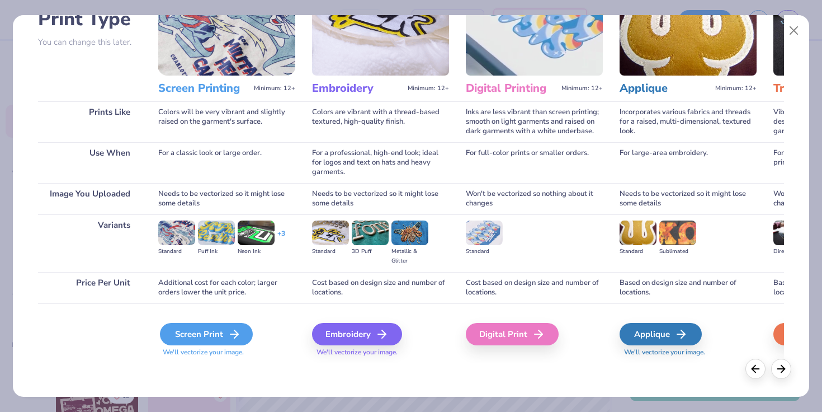
click at [208, 330] on div "Screen Print" at bounding box center [206, 334] width 93 height 22
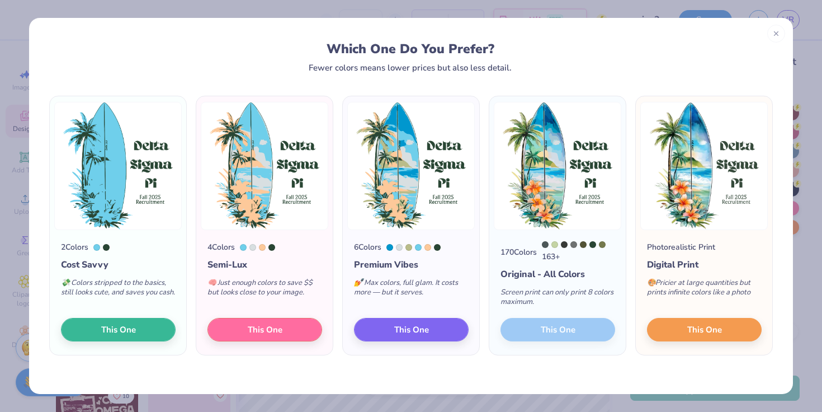
click at [557, 332] on div "170 Colors 163 + Original - All Colors Screen print can only print 8 colors max…" at bounding box center [558, 292] width 137 height 125
click at [689, 333] on span "This One" at bounding box center [705, 328] width 35 height 13
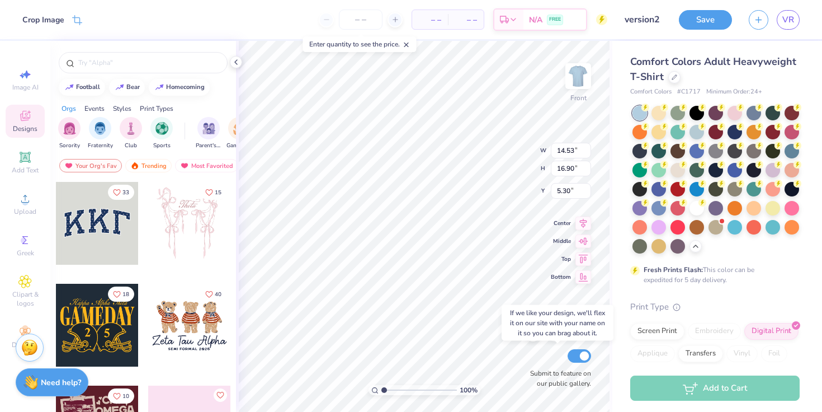
click at [525, 370] on div "100 % Front W 14.53 14.53 " H 16.90 16.90 " Y 5.30 5.30 " Center Middle Top Bot…" at bounding box center [424, 226] width 376 height 371
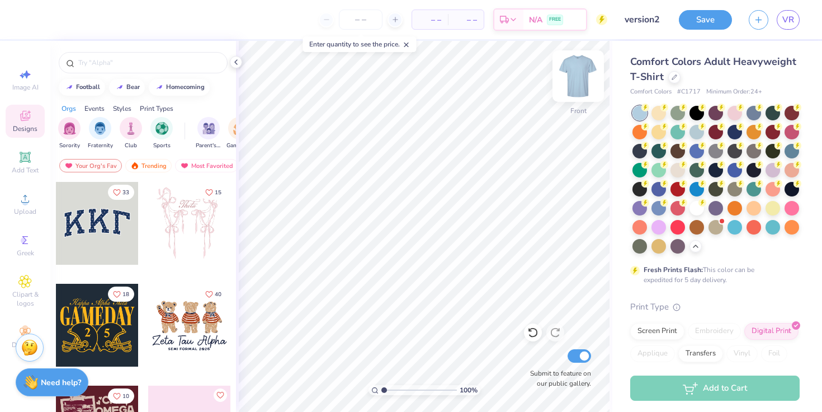
click at [566, 91] on div "Front" at bounding box center [579, 83] width 26 height 40
click at [22, 207] on span "Upload" at bounding box center [25, 211] width 22 height 9
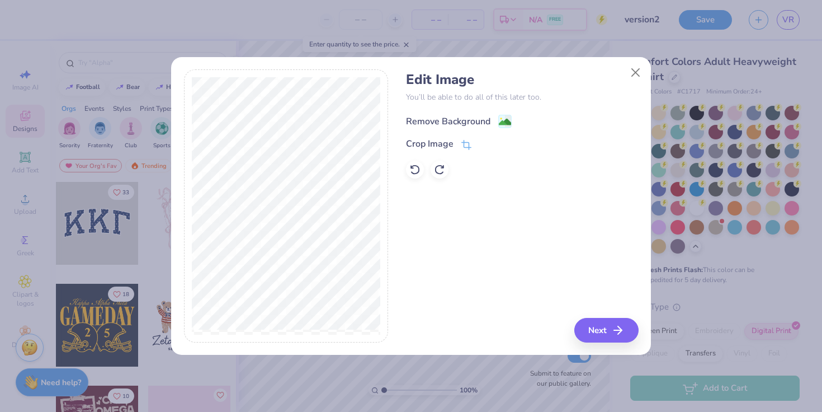
click at [474, 115] on div "Remove Background" at bounding box center [448, 121] width 84 height 13
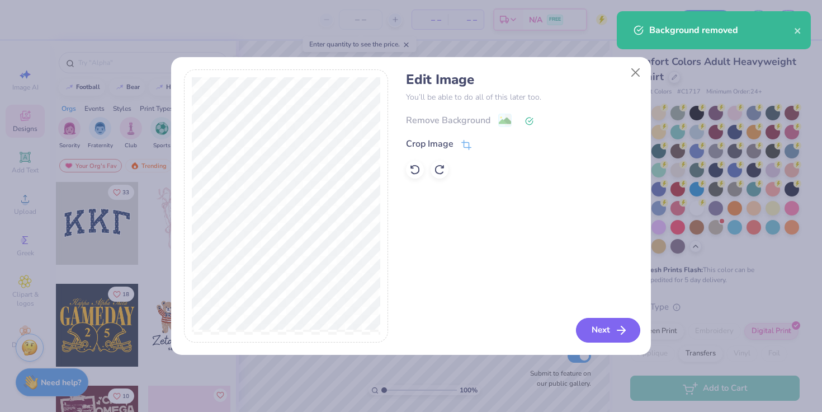
click at [595, 330] on button "Next" at bounding box center [608, 330] width 64 height 25
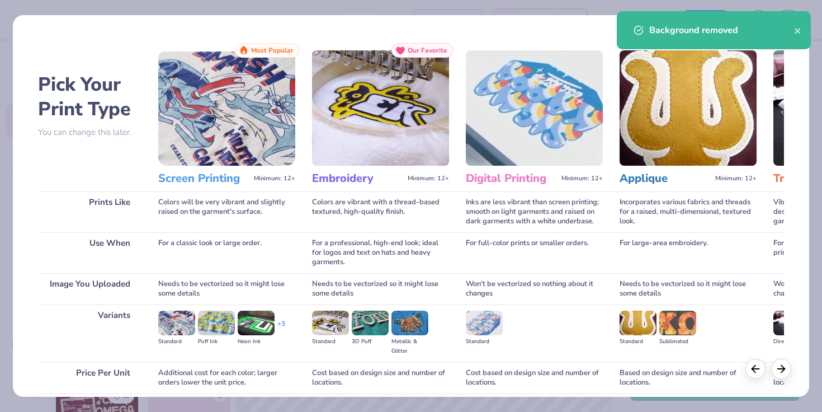
scroll to position [90, 0]
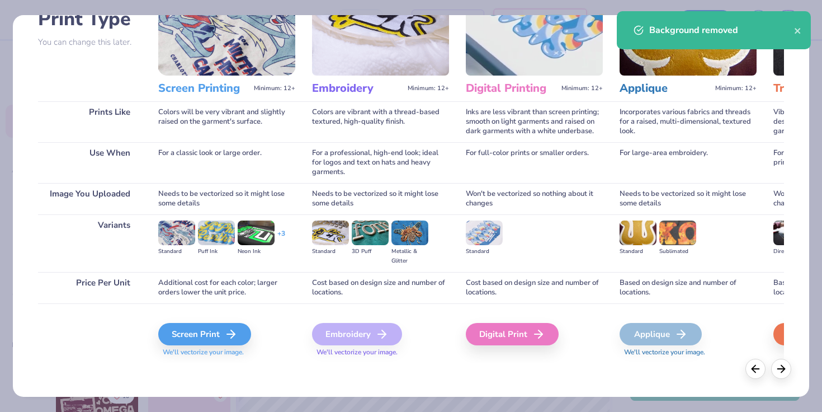
click at [227, 345] on div "Screen Print We'll vectorize your image." at bounding box center [226, 340] width 137 height 34
click at [230, 330] on icon at bounding box center [234, 333] width 13 height 13
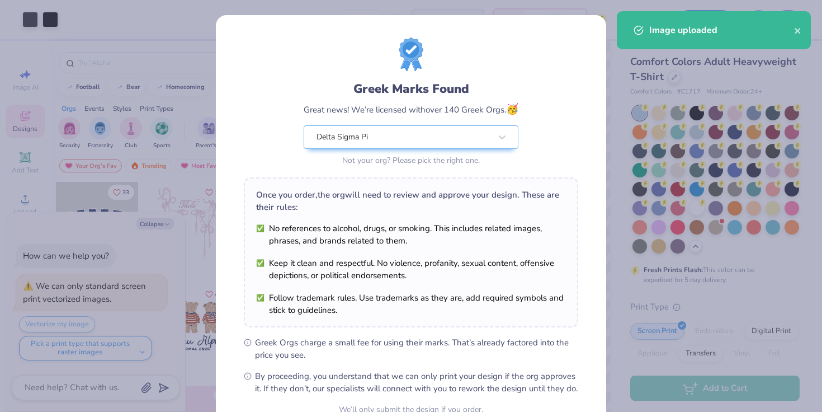
click at [449, 225] on body "Art colors – – Per Item – – Total Est. Delivery N/A FREE Design Title version2 …" at bounding box center [411, 206] width 822 height 412
type textarea "x"
type input "4.75"
type input "2.33"
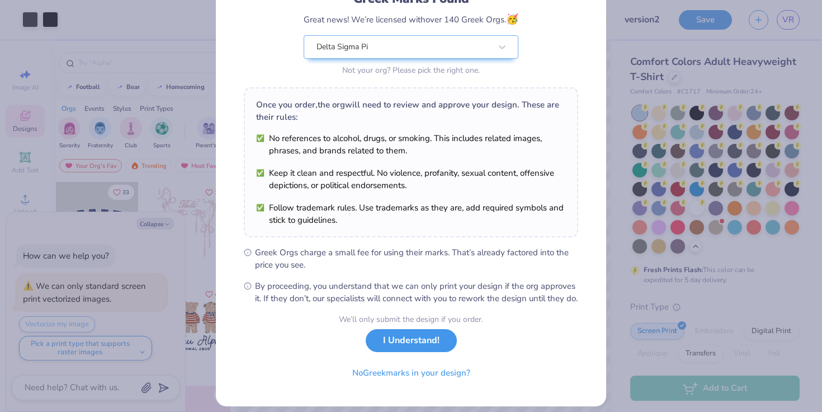
click at [404, 352] on button "I Understand!" at bounding box center [411, 340] width 91 height 23
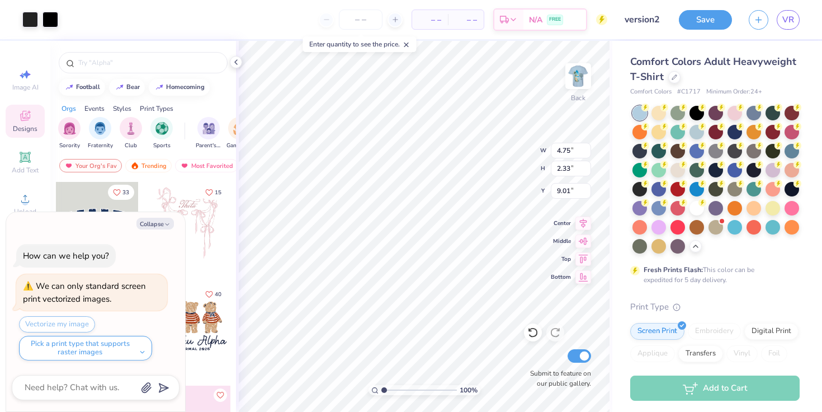
type textarea "x"
type input "3.00"
click at [587, 72] on img at bounding box center [578, 76] width 45 height 45
type textarea "x"
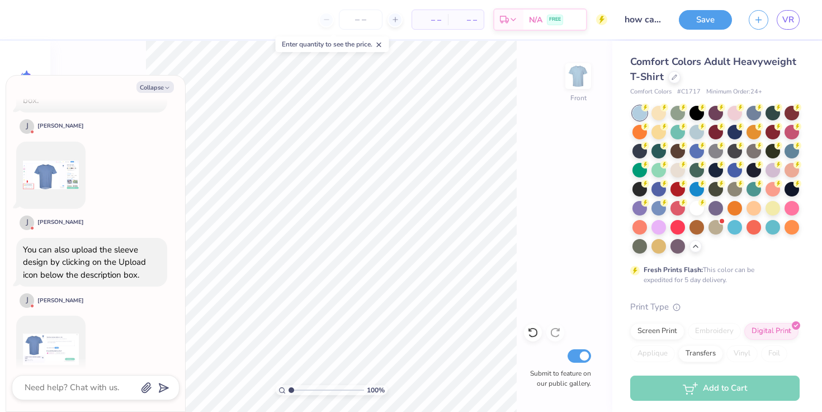
scroll to position [534, 0]
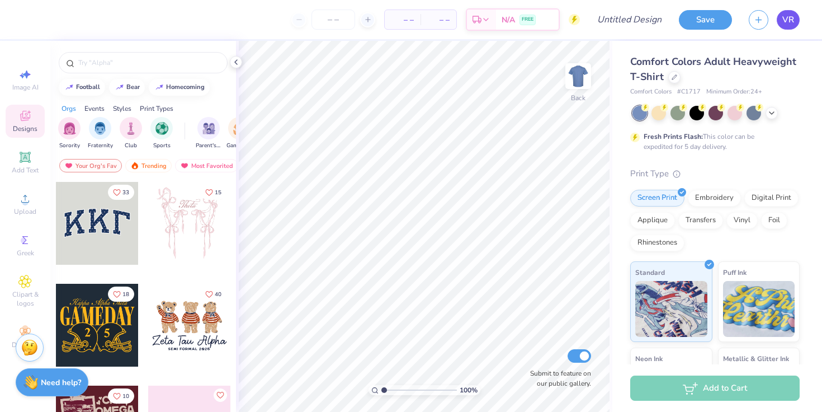
click at [794, 20] on span "VR" at bounding box center [789, 19] width 12 height 13
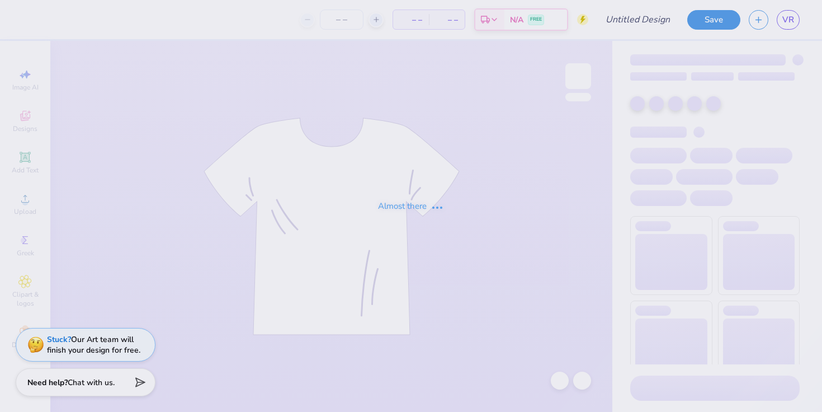
type input "version 1"
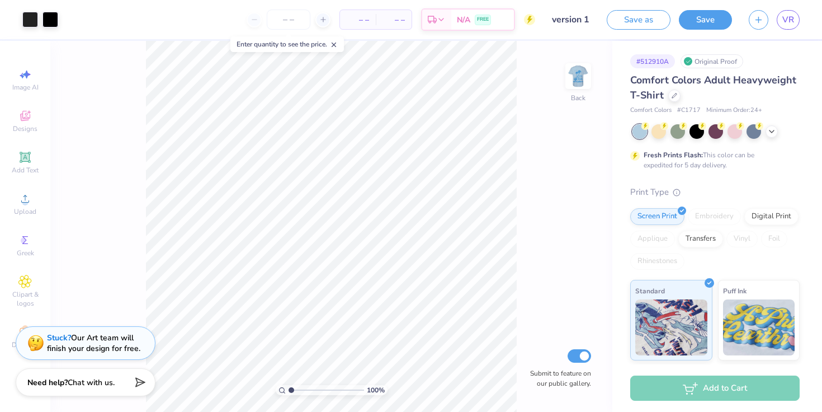
click at [48, 337] on strong "Stuck?" at bounding box center [59, 337] width 24 height 11
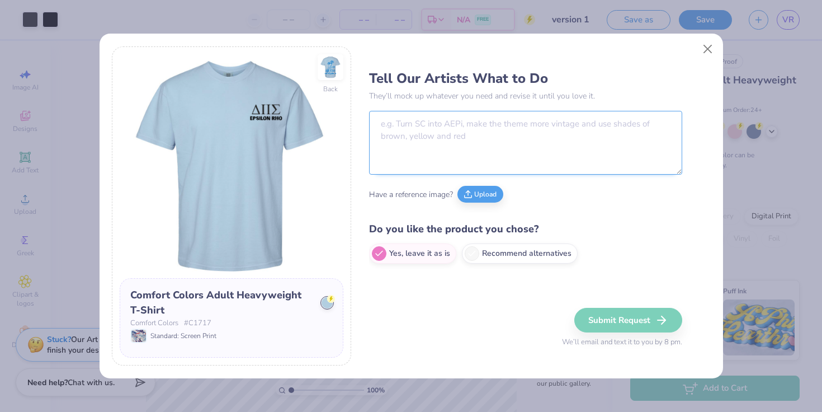
click at [457, 156] on textarea at bounding box center [525, 143] width 313 height 64
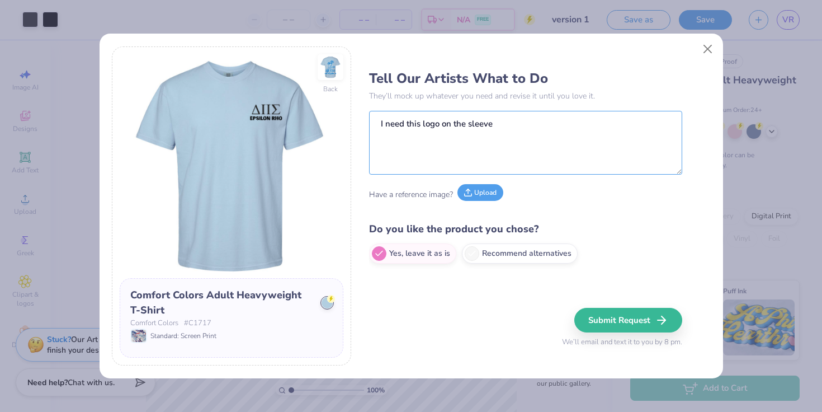
type textarea "I need this logo on the sleeve"
click at [483, 195] on button "Upload" at bounding box center [481, 192] width 46 height 17
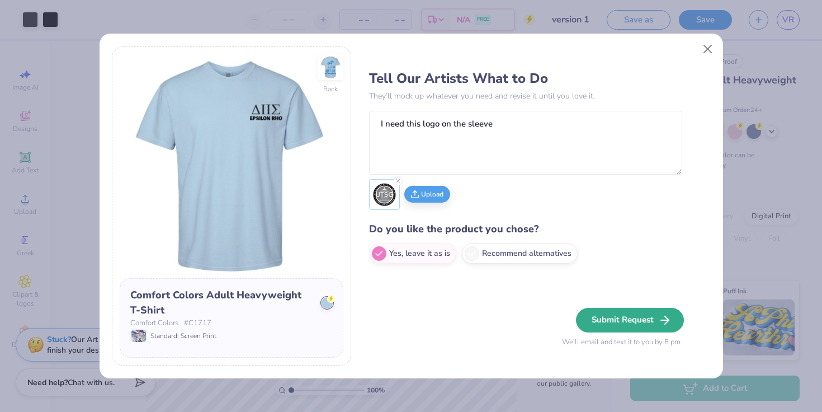
click at [609, 323] on button "Submit Request" at bounding box center [630, 320] width 108 height 25
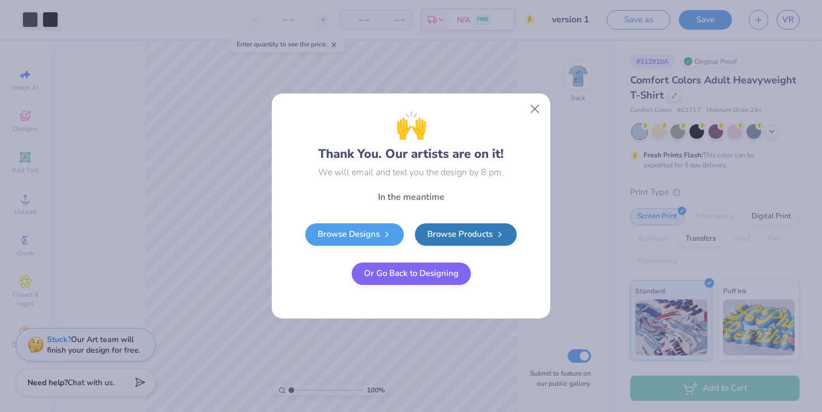
click at [429, 277] on button "Or Go Back to Designing" at bounding box center [411, 273] width 119 height 22
